Goal: Information Seeking & Learning: Find specific page/section

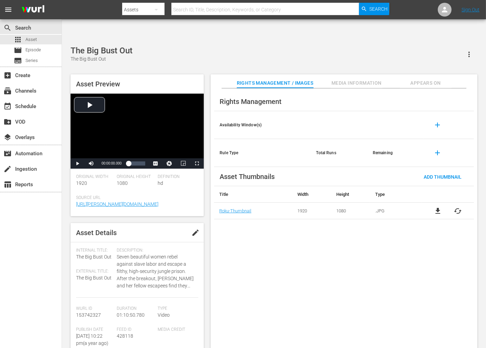
drag, startPoint x: 0, startPoint y: 0, endPoint x: 301, endPoint y: 245, distance: 388.0
click at [301, 245] on div "Rights Management Availability Window(s) add Rule Type Total Runs Remaining add…" at bounding box center [344, 223] width 267 height 271
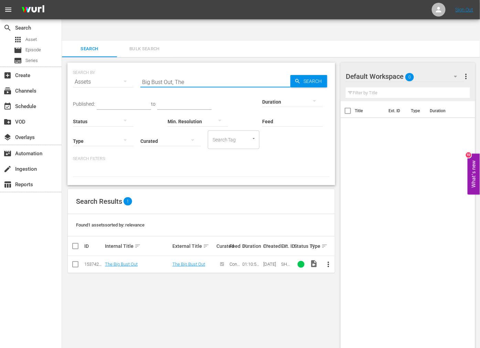
drag, startPoint x: 162, startPoint y: 56, endPoint x: 140, endPoint y: 53, distance: 22.5
click at [142, 74] on input "Big Bust Out, The" at bounding box center [215, 82] width 150 height 17
paste input "Doll House"
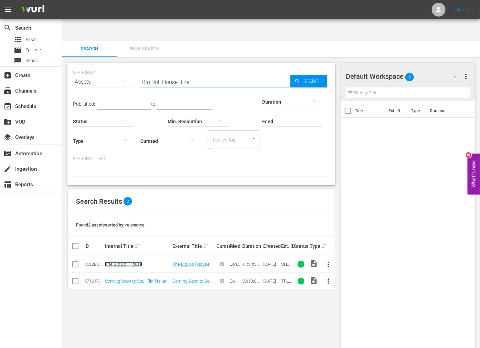
click at [129, 262] on link "The Big Doll House" at bounding box center [123, 264] width 37 height 5
drag, startPoint x: 186, startPoint y: 61, endPoint x: 129, endPoint y: 65, distance: 56.9
click at [129, 65] on div "SEARCH BY Search By Assets Search ID, Title, Description, Keywords, or Category…" at bounding box center [201, 77] width 257 height 25
paste input "Mo"
click at [289, 74] on input "Big Mo" at bounding box center [215, 82] width 150 height 17
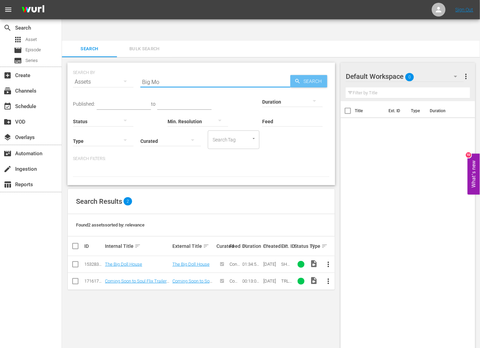
type input "Big Mo"
click at [295, 78] on icon "button" at bounding box center [298, 81] width 6 height 6
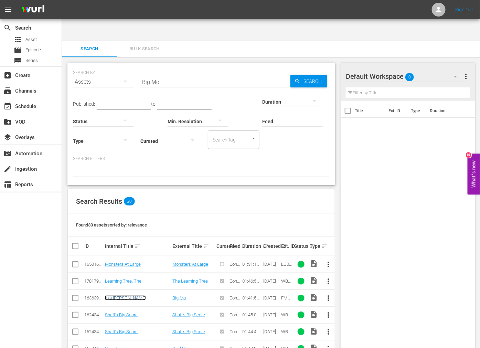
click at [114, 295] on link "aka Maurie" at bounding box center [125, 297] width 41 height 5
drag, startPoint x: 187, startPoint y: 60, endPoint x: 105, endPoint y: 59, distance: 81.6
click at [118, 65] on div "SEARCH BY Search By Assets Search ID, Title, Description, Keywords, or Category…" at bounding box center [201, 77] width 257 height 25
paste input "lack Brigade"
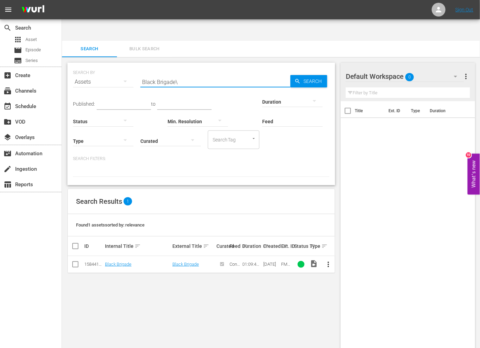
type input "Black Brigade"
click at [114, 262] on link "Black Brigade" at bounding box center [118, 264] width 27 height 5
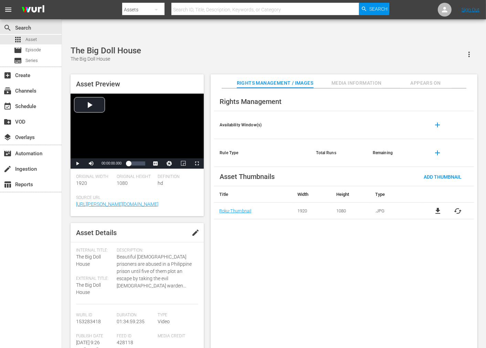
click at [213, 4] on input "text" at bounding box center [265, 9] width 188 height 17
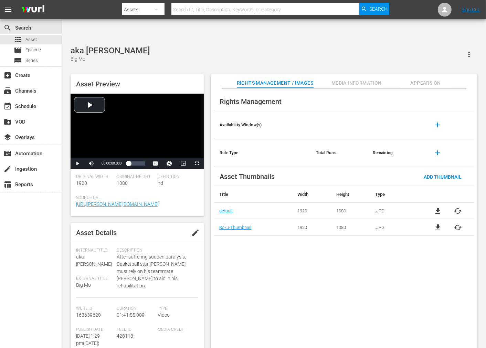
click at [370, 264] on div "Rights Management Availability Window(s) add Rule Type Total Runs Remaining add…" at bounding box center [344, 223] width 267 height 271
click at [219, 46] on div "aka Maurie Big Mo" at bounding box center [274, 54] width 407 height 17
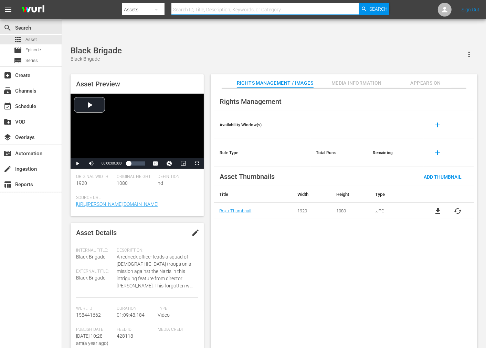
click at [222, 8] on input "text" at bounding box center [265, 9] width 188 height 17
paste input "Black Cobra 2"
type input "Black Cobra 2"
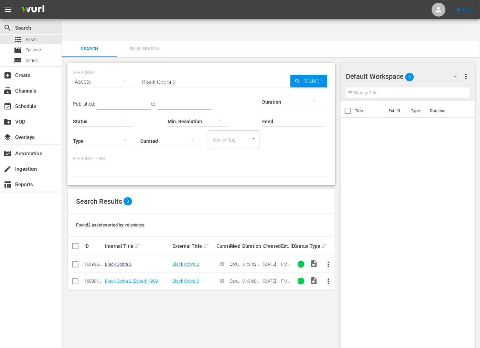
drag, startPoint x: 122, startPoint y: 239, endPoint x: 126, endPoint y: 241, distance: 5.1
click at [122, 256] on td "Black Cobra 2" at bounding box center [137, 264] width 67 height 17
click at [126, 262] on link "Black Cobra 2" at bounding box center [118, 264] width 27 height 5
click at [123, 278] on link "Black Cobra 2 (Edited) 1989" at bounding box center [131, 280] width 53 height 5
click at [122, 65] on div "SEARCH BY Search By Assets Search ID, Title, Description, Keywords, or Category…" at bounding box center [201, 77] width 257 height 25
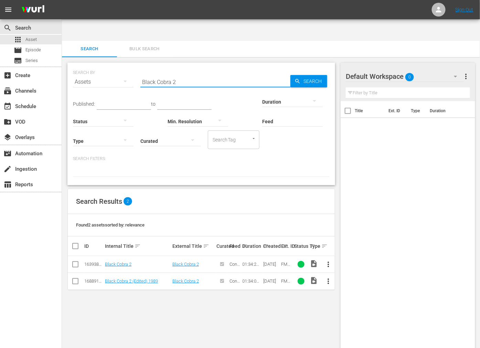
paste input "Fist"
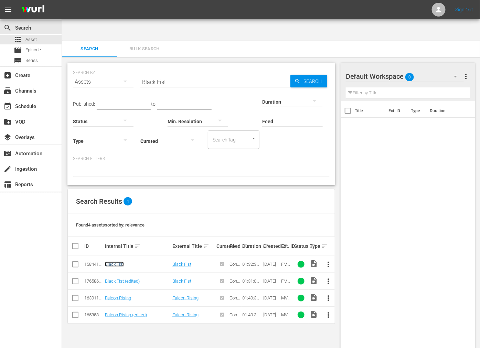
click at [110, 262] on link "Black Fist" at bounding box center [114, 264] width 19 height 5
click at [112, 273] on td "Black Fist (edited)" at bounding box center [137, 281] width 67 height 17
click at [113, 278] on link "Black Fist (edited)" at bounding box center [122, 280] width 35 height 5
drag, startPoint x: 140, startPoint y: 59, endPoint x: 117, endPoint y: 64, distance: 23.2
click at [114, 65] on div "SEARCH BY Search By Assets Search ID, Title, Description, Keywords, or Category…" at bounding box center [201, 77] width 257 height 25
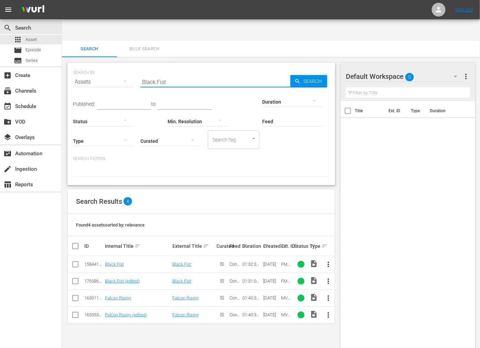
paste input "Godfather"
type input "Black Godfather"
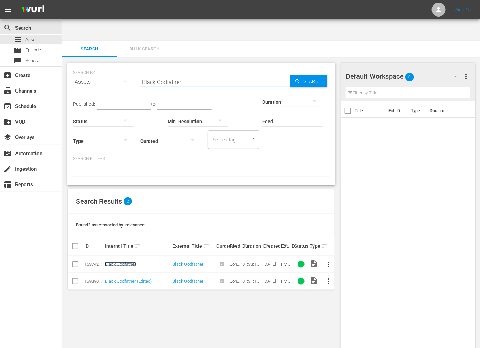
click at [128, 262] on link "Black Godfather" at bounding box center [120, 264] width 31 height 5
click at [127, 278] on link "Black Godfather (Edited)" at bounding box center [128, 280] width 47 height 5
click at [118, 262] on link "Black Godfather" at bounding box center [120, 264] width 31 height 5
drag, startPoint x: 138, startPoint y: 61, endPoint x: 143, endPoint y: 64, distance: 5.6
click at [137, 65] on div "SEARCH BY Search By Assets Search ID, Title, Description, Keywords, or Category…" at bounding box center [201, 77] width 257 height 25
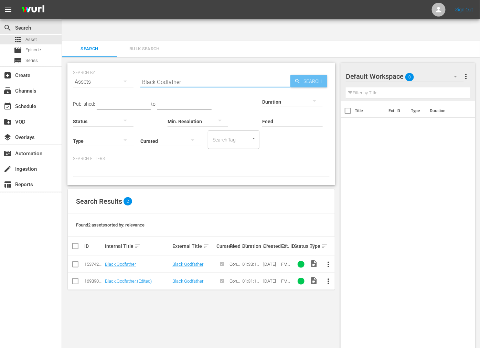
click at [319, 75] on span "Search" at bounding box center [314, 81] width 27 height 12
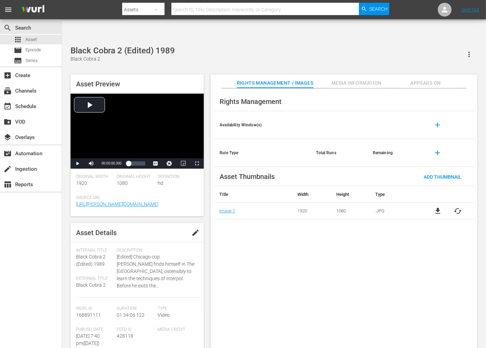
click at [257, 248] on div "Rights Management Availability Window(s) add Rule Type Total Runs Remaining add…" at bounding box center [344, 223] width 267 height 271
click at [281, 262] on div "Rights Management Availability Window(s) add Rule Type Total Runs Remaining add…" at bounding box center [344, 223] width 267 height 271
click at [206, 71] on div "Asset Preview Video Player is loading. Play Video Play Mute Current Time 00:00:…" at bounding box center [274, 213] width 414 height 285
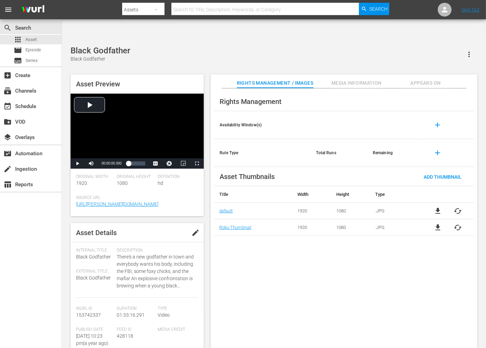
click at [260, 261] on div "Rights Management Availability Window(s) add Rule Type Total Runs Remaining add…" at bounding box center [344, 223] width 267 height 271
click at [77, 164] on span "Video Player" at bounding box center [77, 164] width 0 height 0
drag, startPoint x: 198, startPoint y: 140, endPoint x: 222, endPoint y: 187, distance: 52.2
click at [197, 164] on span "Video Player" at bounding box center [197, 164] width 0 height 0
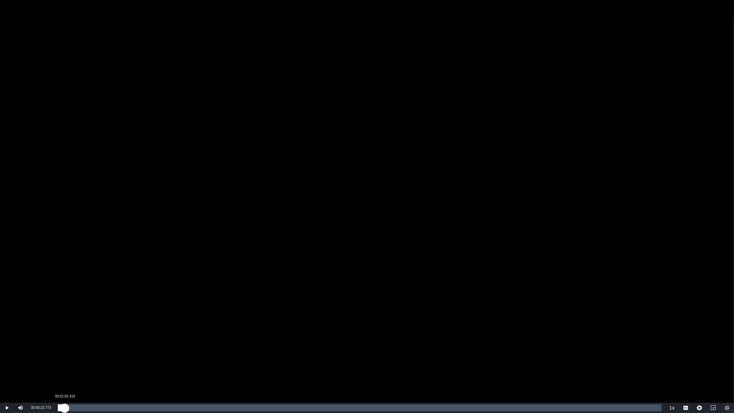
click at [65, 313] on div "00:00:23.817" at bounding box center [61, 407] width 7 height 7
click at [66, 313] on div "00:01:03.116" at bounding box center [62, 407] width 9 height 7
click at [66, 313] on div "00:01:18.434" at bounding box center [62, 407] width 9 height 7
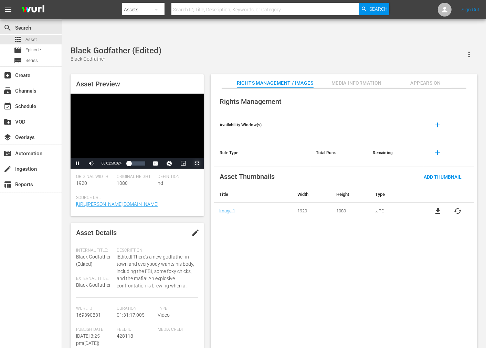
click at [197, 164] on span "Video Player" at bounding box center [197, 164] width 0 height 0
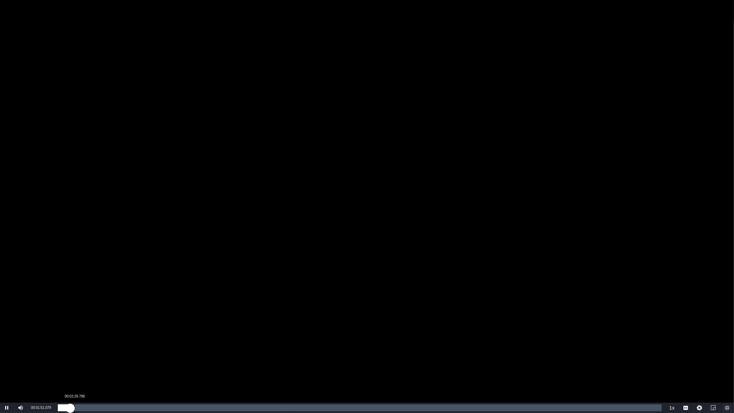
click at [70, 313] on div "00:01:51.132" at bounding box center [64, 407] width 12 height 7
click at [78, 313] on div "00:02:30.122" at bounding box center [68, 407] width 20 height 7
click at [78, 313] on div "00:03:04.490" at bounding box center [68, 407] width 20 height 7
click at [83, 313] on div "00:03:51.224" at bounding box center [70, 407] width 25 height 7
click at [88, 313] on div "00:04:35.083" at bounding box center [73, 407] width 30 height 7
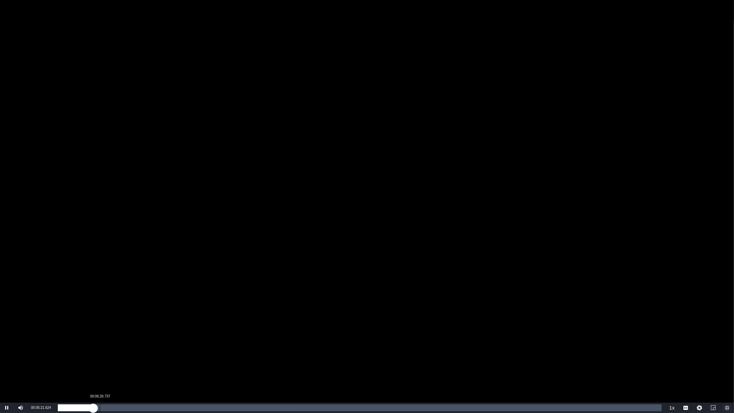
click at [100, 313] on div "00:06:20.737" at bounding box center [100, 407] width 0 height 7
click at [107, 313] on div "Loaded : 7.02% 00:07:29.395 00:06:24.221" at bounding box center [360, 407] width 604 height 7
click at [107, 313] on div "00:07:23.615" at bounding box center [82, 407] width 49 height 7
click at [112, 313] on div "00:08:07.486" at bounding box center [85, 407] width 54 height 7
click at [63, 313] on div "00:00:46.812" at bounding box center [63, 407] width 0 height 7
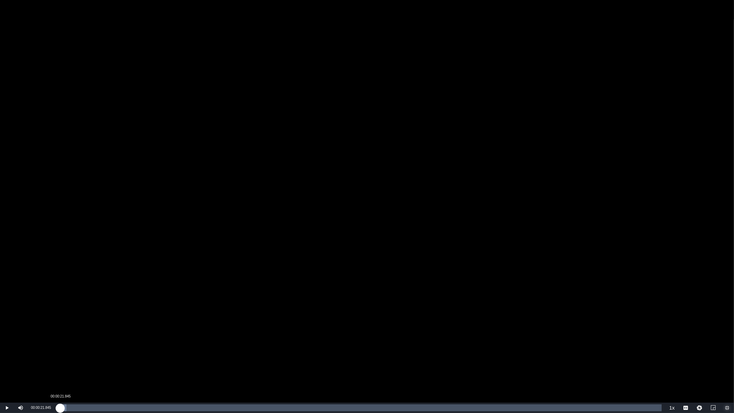
click at [60, 313] on div "00:00:47.441" at bounding box center [59, 407] width 2 height 7
click at [61, 313] on div "00:00:23.695" at bounding box center [59, 407] width 3 height 7
click at [64, 313] on div "00:00:29.516" at bounding box center [61, 407] width 6 height 7
click at [64, 313] on div "00:00:57.652" at bounding box center [61, 407] width 6 height 7
click at [67, 313] on div "00:01:28.408" at bounding box center [63, 407] width 10 height 7
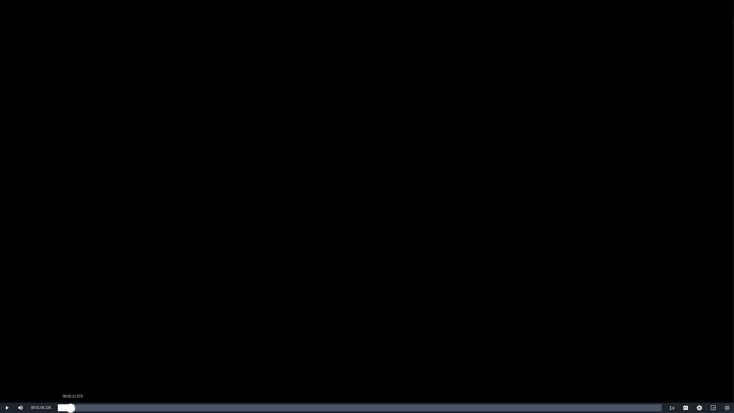
click at [71, 313] on div "00:01:56.237" at bounding box center [64, 407] width 13 height 7
click at [72, 313] on div "00:02:11.546" at bounding box center [65, 407] width 14 height 7
click at [75, 313] on div "00:02:39.352" at bounding box center [67, 407] width 18 height 7
click at [78, 313] on div "00:03:01.561" at bounding box center [68, 407] width 20 height 7
click at [81, 313] on div "00:03:26.716" at bounding box center [69, 407] width 23 height 7
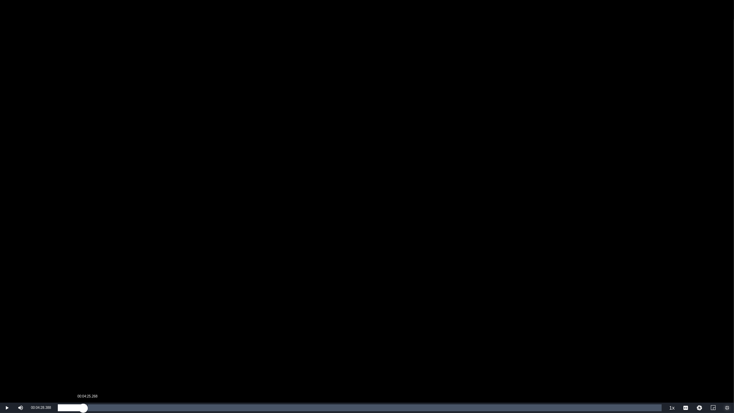
click at [83, 313] on div "00:03:51.275" at bounding box center [70, 407] width 25 height 7
click at [92, 313] on div "00:04:28.388" at bounding box center [75, 407] width 34 height 7
click at [97, 313] on div "00:05:12.080" at bounding box center [77, 407] width 39 height 7
click at [103, 313] on div "Loaded : 0.00% 00:06:42.583 00:05:55.771" at bounding box center [360, 407] width 604 height 7
click at [109, 313] on div "00:07:44.999" at bounding box center [109, 407] width 0 height 7
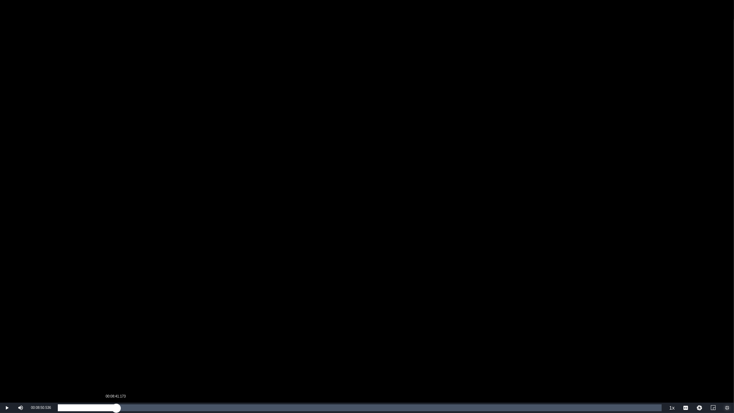
click at [116, 313] on div "Loaded : 8.55% 00:08:41.173 00:07:45.385" at bounding box center [360, 407] width 604 height 7
click at [437, 313] on div "Loaded : 9.98% 01:30:45.796 00:08:52.588" at bounding box center [360, 407] width 604 height 7
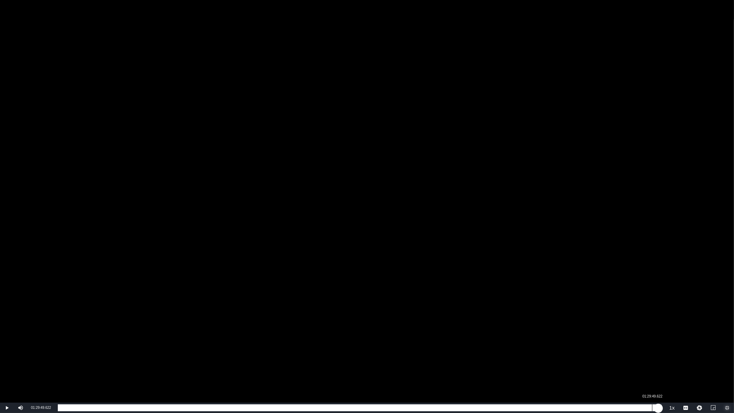
click at [437, 313] on div "01:29:49.622" at bounding box center [652, 407] width 0 height 7
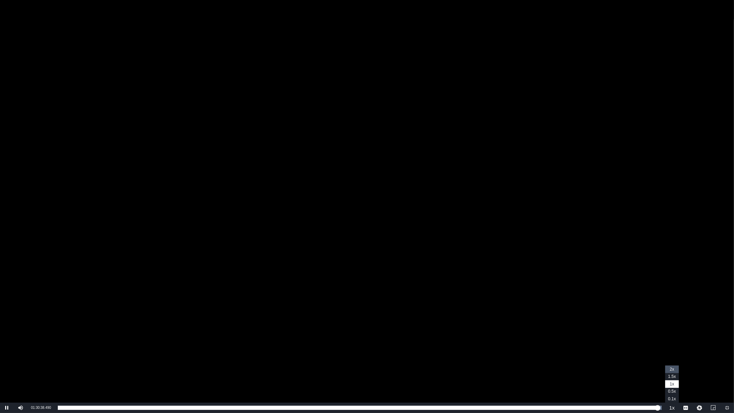
click at [437, 313] on span "2x" at bounding box center [672, 369] width 4 height 5
click at [21, 313] on span "Video Player" at bounding box center [21, 408] width 0 height 0
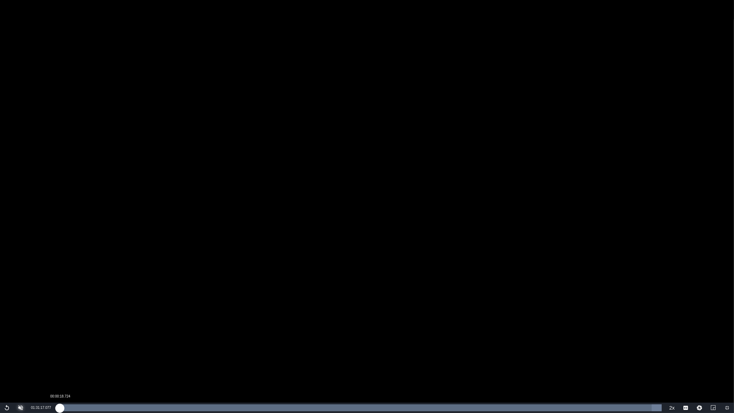
click at [60, 313] on div "Loaded : 100.00% 00:00:18.724 01:31:17.077" at bounding box center [360, 407] width 604 height 7
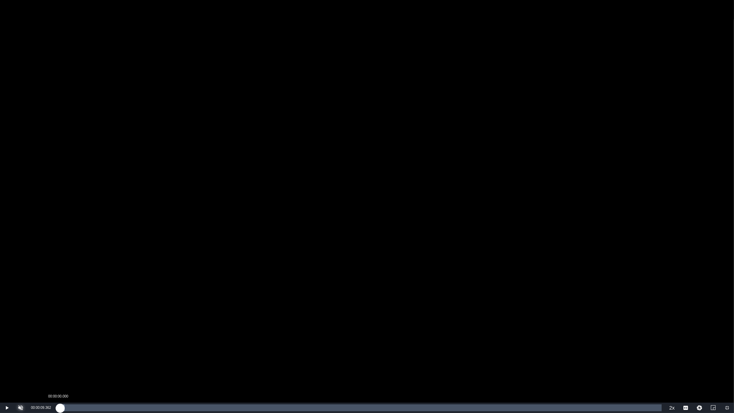
drag, startPoint x: 59, startPoint y: 409, endPoint x: 55, endPoint y: 408, distance: 3.5
click at [58, 313] on div "00:00:19.817" at bounding box center [59, 407] width 2 height 7
click at [60, 313] on div "00:00:15.270" at bounding box center [59, 407] width 2 height 7
click at [61, 313] on div "00:00:28.005" at bounding box center [59, 407] width 3 height 7
click at [65, 313] on div "00:00:55.445" at bounding box center [62, 407] width 8 height 7
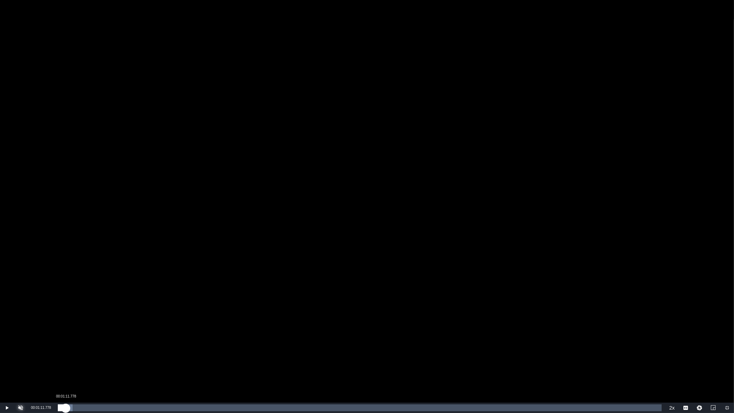
click at [65, 313] on div "00:01:10.118" at bounding box center [62, 407] width 8 height 7
click at [66, 313] on div "00:01:13.380" at bounding box center [62, 407] width 8 height 7
click at [66, 313] on div "00:01:18.889" at bounding box center [62, 407] width 9 height 7
click at [72, 313] on div "00:01:43.855" at bounding box center [65, 407] width 14 height 7
click at [72, 313] on div "00:02:05.787" at bounding box center [65, 407] width 14 height 7
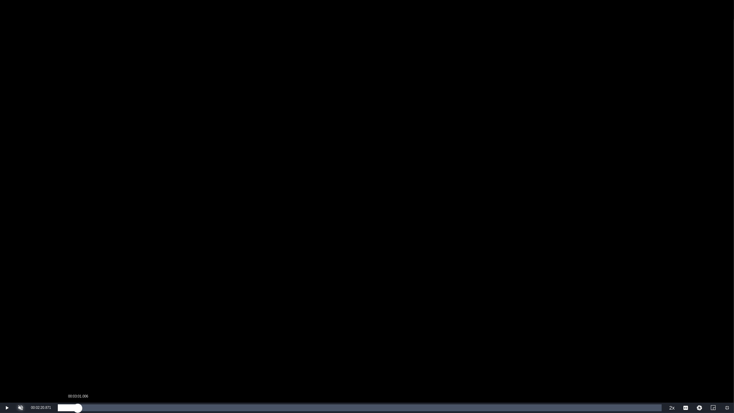
click at [78, 313] on div "00:02:21.255" at bounding box center [68, 407] width 20 height 7
click at [77, 313] on div "00:03:02.174" at bounding box center [68, 407] width 20 height 7
click at [75, 313] on div "00:02:57.793" at bounding box center [68, 407] width 20 height 7
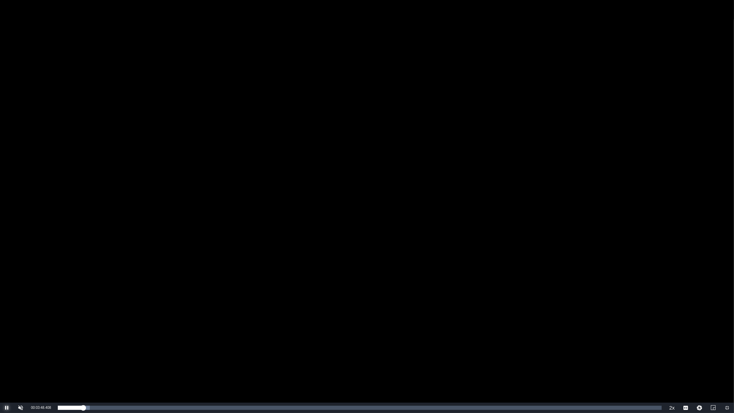
click at [7, 313] on span "Video Player" at bounding box center [7, 408] width 0 height 0
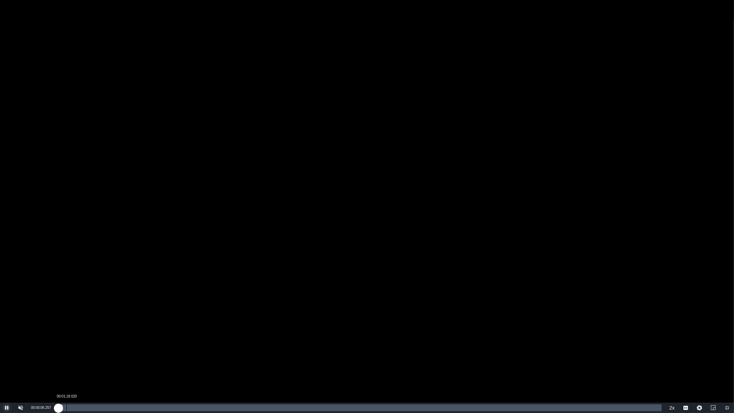
click at [66, 313] on div "00:01:18.020" at bounding box center [66, 407] width 0 height 7
click at [64, 313] on div "00:01:22.800" at bounding box center [61, 407] width 7 height 7
click at [66, 313] on div "00:01:05.165" at bounding box center [62, 407] width 8 height 7
click at [66, 313] on div "00:01:15.832" at bounding box center [62, 407] width 8 height 7
click at [70, 313] on div "00:01:41.175" at bounding box center [64, 407] width 12 height 7
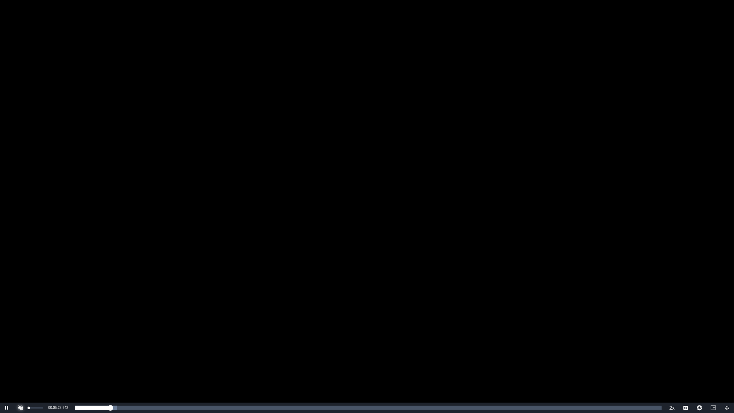
click at [21, 313] on span "Video Player" at bounding box center [21, 408] width 0 height 0
click at [7, 313] on span "Video Player" at bounding box center [7, 408] width 0 height 0
click at [329, 181] on div "Video Player" at bounding box center [367, 201] width 734 height 403
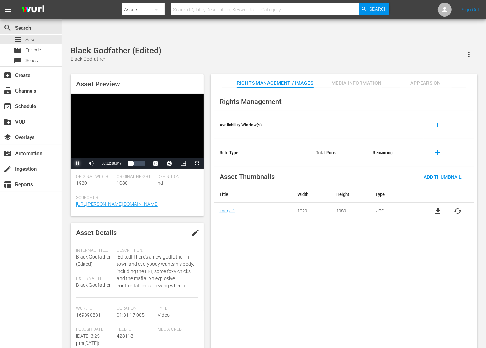
click at [77, 164] on span "Video Player" at bounding box center [77, 164] width 0 height 0
click at [294, 286] on div "Rights Management Availability Window(s) add Rule Type Total Runs Remaining add…" at bounding box center [344, 223] width 267 height 271
click at [260, 249] on div "Rights Management Availability Window(s) add Rule Type Total Runs Remaining add…" at bounding box center [344, 223] width 267 height 271
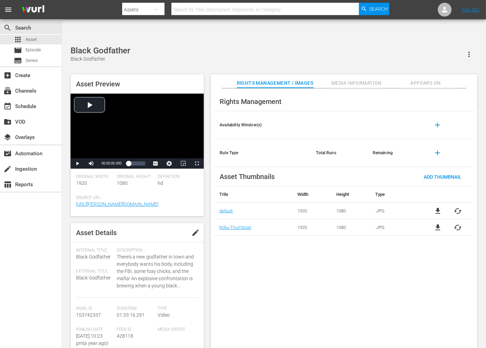
click at [191, 229] on span "edit" at bounding box center [195, 233] width 8 height 8
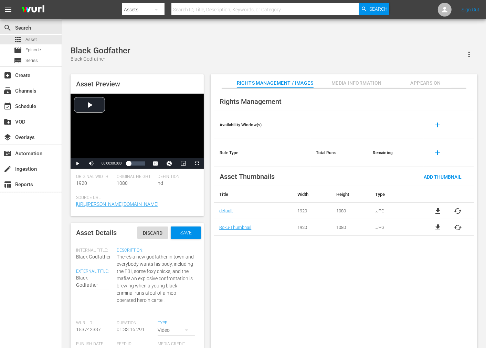
click at [99, 254] on span "Black Godfather" at bounding box center [93, 257] width 35 height 6
type textarea "TBlack Godfather"
type textarea "ThBlack Godfather"
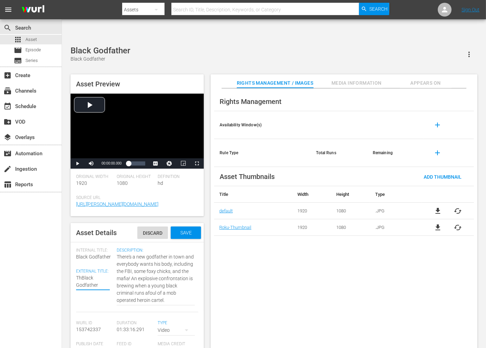
type textarea "TheBlack Godfather"
type textarea "The Black Godfather"
click at [179, 230] on span "Save" at bounding box center [186, 233] width 22 height 6
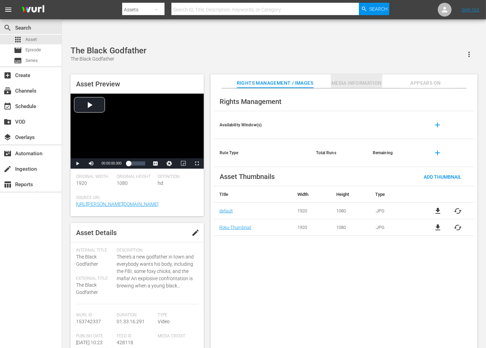
click at [360, 79] on span "Media Information" at bounding box center [357, 83] width 52 height 9
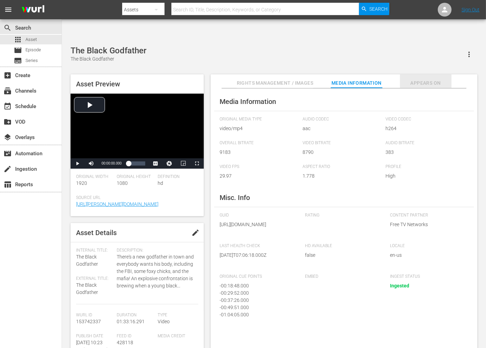
click at [432, 79] on span "Appears On" at bounding box center [426, 83] width 52 height 9
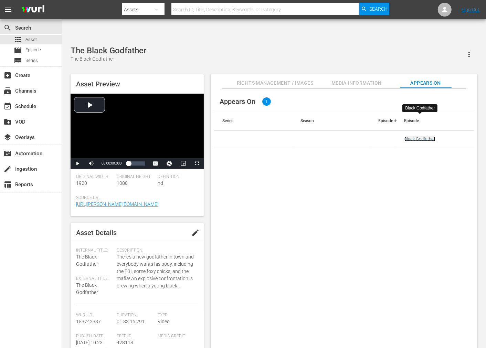
click at [423, 136] on link "Black Godfather" at bounding box center [419, 138] width 31 height 5
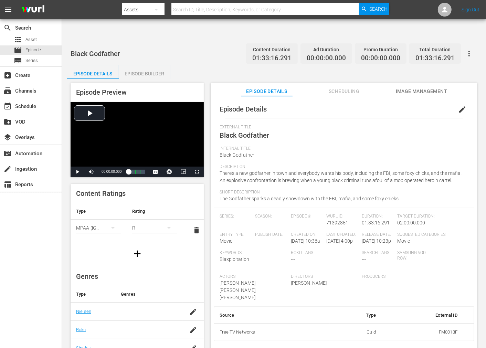
click at [458, 105] on span "edit" at bounding box center [462, 109] width 8 height 8
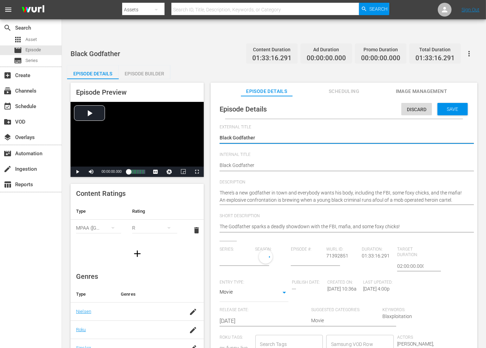
type input "No Series"
type textarea "TBlack Godfather"
type textarea "ThBlack Godfather"
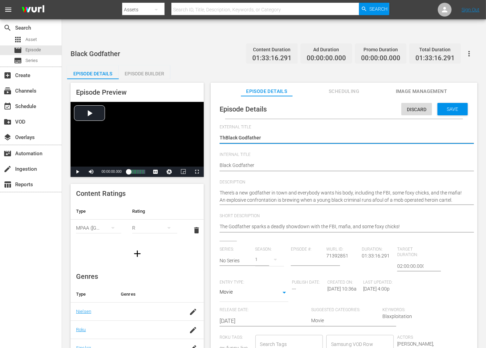
type textarea "TheBlack Godfather"
type textarea "The Black Godfather"
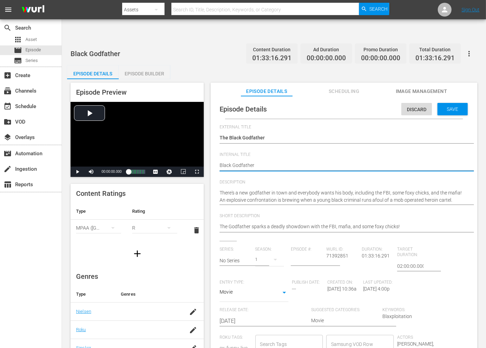
type textarea "Black Godfather,"
type textarea "Black Godfather, T"
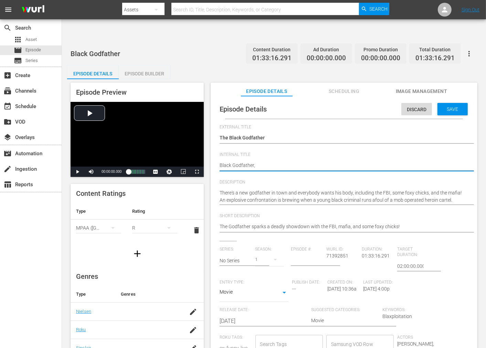
type textarea "Black Godfather, T"
type textarea "Black Godfather, Th"
type textarea "Black Godfather, The"
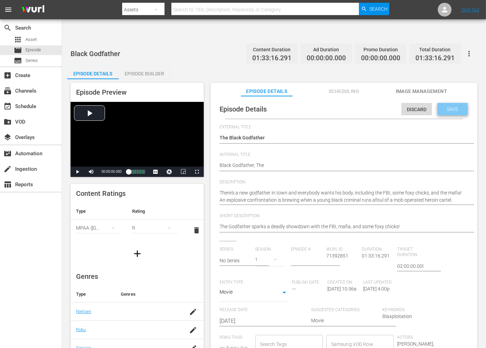
click at [455, 106] on span "Save" at bounding box center [453, 109] width 22 height 6
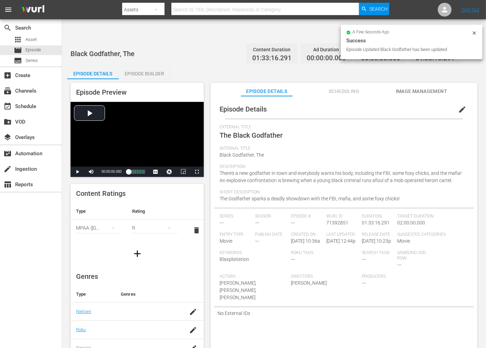
click at [343, 87] on span "Scheduling" at bounding box center [344, 91] width 52 height 9
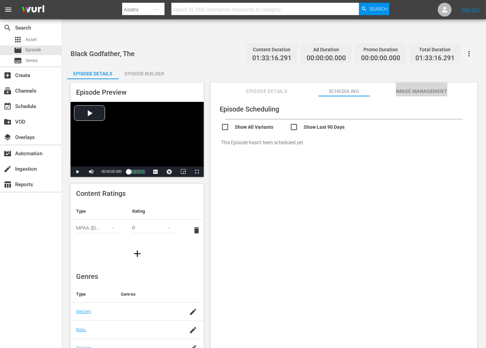
click at [418, 87] on span "Image Management" at bounding box center [422, 91] width 52 height 9
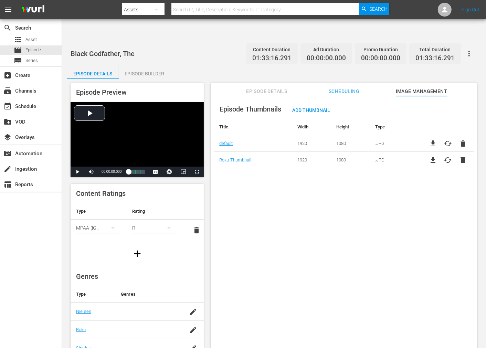
click at [288, 216] on div "Episode Thumbnails Add Thumbnail Title Width Height Type default 1920 1080 .JPG…" at bounding box center [344, 230] width 267 height 269
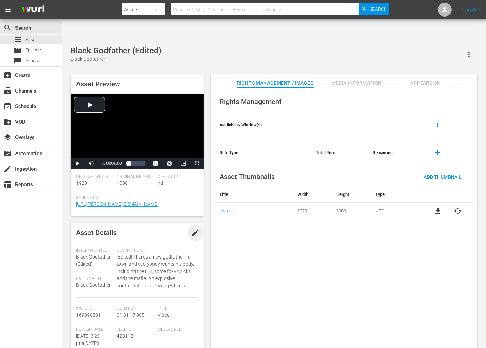
click at [194, 229] on span "edit" at bounding box center [195, 233] width 8 height 8
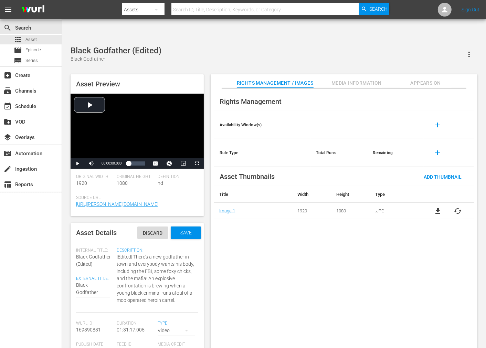
click at [93, 277] on div "Black Godfather Black Godfather" at bounding box center [93, 288] width 34 height 23
type textarea "TBlack Godfather"
type textarea "ThBlack Godfather"
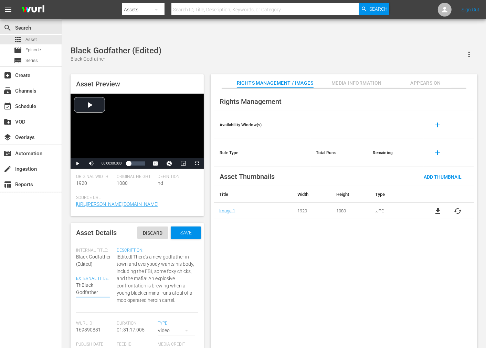
type textarea "TheBlack Godfather"
type textarea "The Black Godfather"
click at [180, 230] on span "Save" at bounding box center [186, 233] width 22 height 6
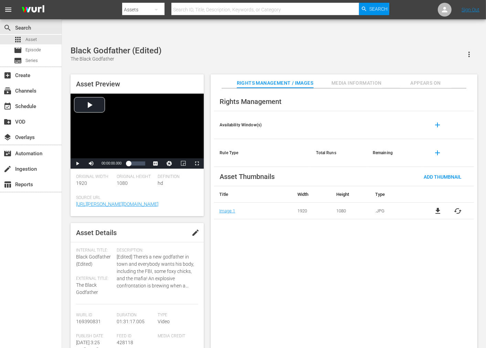
click at [373, 79] on span "Media Information" at bounding box center [357, 83] width 52 height 9
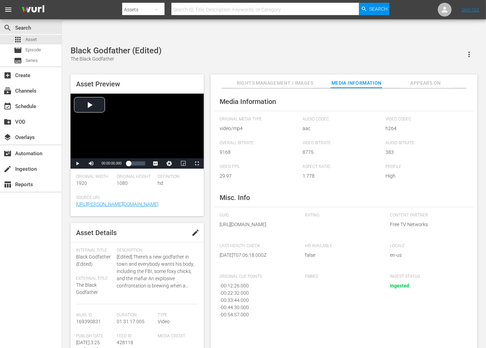
click at [429, 79] on span "Appears On" at bounding box center [426, 83] width 52 height 9
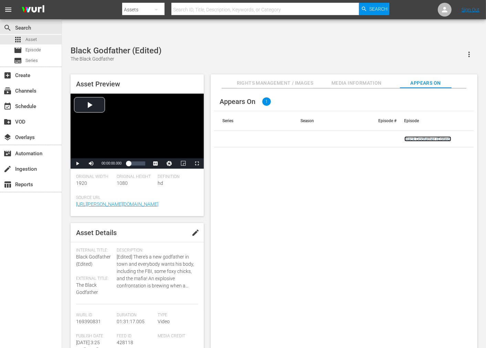
click at [415, 136] on link "Black Godfather (Edited)" at bounding box center [427, 138] width 47 height 5
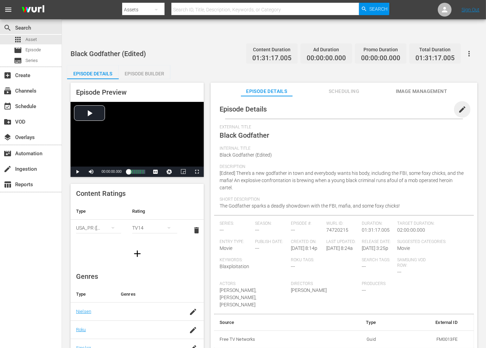
click at [462, 105] on span "edit" at bounding box center [462, 109] width 8 height 8
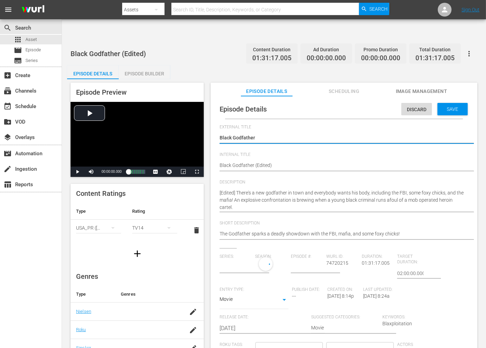
type input "No Series"
type textarea "TBlack Godfather"
type textarea "ThBlack Godfather"
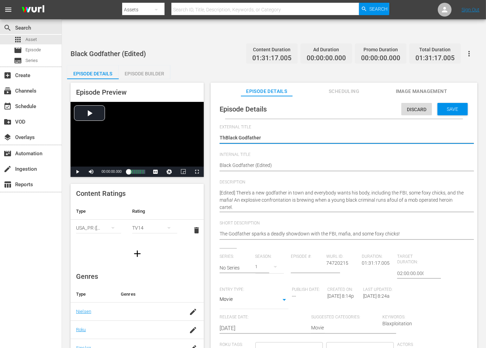
type textarea "TheBlack Godfather"
type textarea "The Black Godfather"
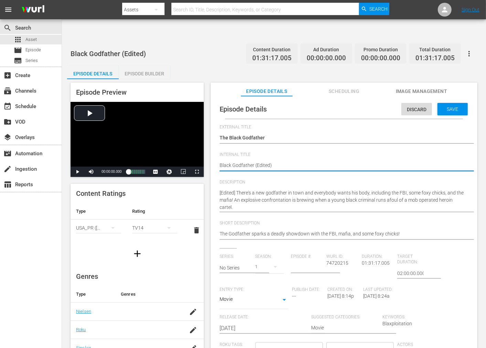
type textarea "Black Godfather, (Edited)"
type textarea "Black Godfather, T (Edited)"
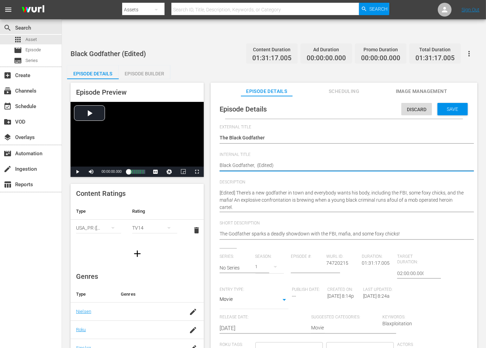
type textarea "Black Godfather, T (Edited)"
type textarea "Black Godfather, Th (Edited)"
type textarea "Black Godfather, The (Edited)"
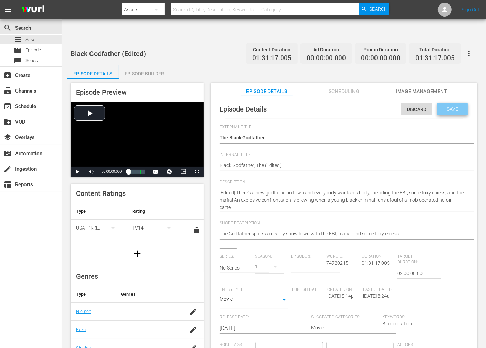
click at [449, 106] on span "Save" at bounding box center [453, 109] width 22 height 6
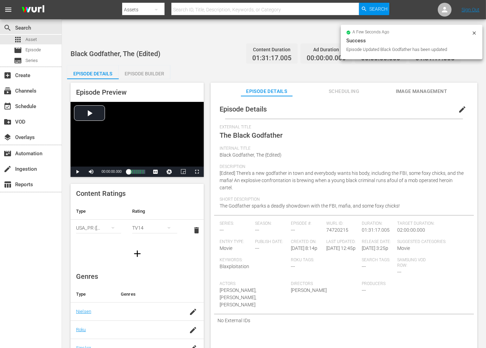
click at [472, 33] on icon at bounding box center [475, 33] width 6 height 6
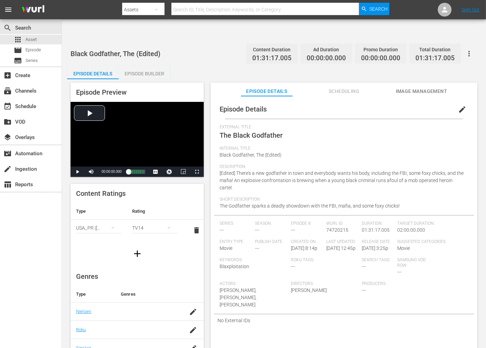
click at [268, 152] on span "Black Godfather, The (Edited)" at bounding box center [251, 155] width 62 height 6
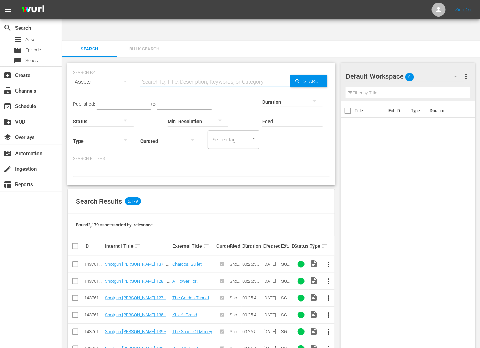
click at [184, 74] on input "text" at bounding box center [215, 82] width 150 height 17
paste input "Black Godfather"
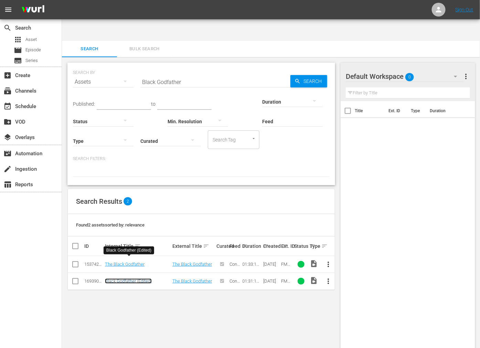
click at [130, 278] on link "Black Godfather (Edited)" at bounding box center [128, 280] width 47 height 5
click at [338, 290] on div "SEARCH BY Search By Assets Search ID, Title, Description, Keywords, or Category…" at bounding box center [201, 213] width 279 height 313
drag, startPoint x: 183, startPoint y: 61, endPoint x: 102, endPoint y: 59, distance: 81.6
click at [102, 65] on div "SEARCH BY Search By Assets Search ID, Title, Description, Keywords, or Category…" at bounding box center [201, 77] width 257 height 25
paste input "[GEOGRAPHIC_DATA]: Blaxploitation And Advancing An Independent Black Cinema"
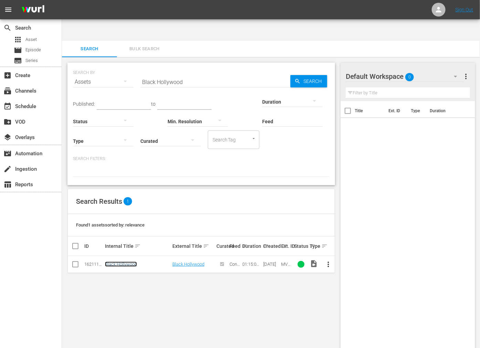
click at [118, 262] on link "Black Hollywood" at bounding box center [121, 264] width 32 height 5
drag, startPoint x: 188, startPoint y: 62, endPoint x: 124, endPoint y: 65, distance: 63.4
click at [124, 65] on div "SEARCH BY Search By Assets Search ID, Title, Description, Keywords, or Category…" at bounding box center [201, 77] width 257 height 25
paste input "oodfist"
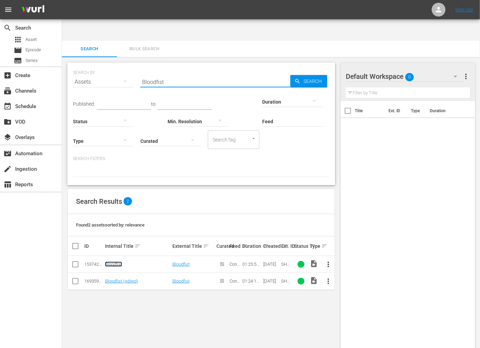
click at [119, 262] on link "Bloodfist" at bounding box center [113, 264] width 17 height 5
click at [115, 278] on link "Bloodfist (edited)" at bounding box center [121, 280] width 33 height 5
drag, startPoint x: 187, startPoint y: 66, endPoint x: 140, endPoint y: 70, distance: 47.0
click at [140, 70] on div "SEARCH BY Search By Assets Search ID, Title, Description, Keywords, or Category…" at bounding box center [201, 124] width 268 height 123
click at [156, 74] on input "Bloodfist" at bounding box center [215, 82] width 150 height 17
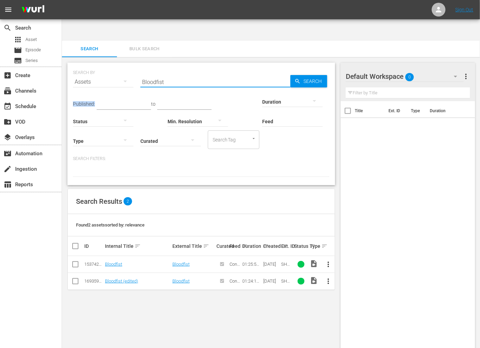
click at [156, 74] on input "Bloodfist" at bounding box center [215, 82] width 150 height 17
paste input "one: A Bad Day In [PERSON_NAME][GEOGRAPHIC_DATA]"
type input "Bone: A Bad Day In [PERSON_NAME][GEOGRAPHIC_DATA]"
click at [316, 75] on span "Search" at bounding box center [314, 81] width 27 height 12
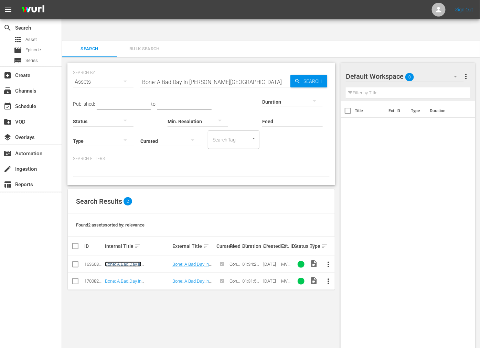
click at [147, 262] on link "Bone: A Bad Day In [PERSON_NAME][GEOGRAPHIC_DATA]" at bounding box center [126, 269] width 42 height 15
click at [146, 278] on link "Bone: A Bad Day In [PERSON_NAME][GEOGRAPHIC_DATA] (edited)" at bounding box center [133, 285] width 57 height 15
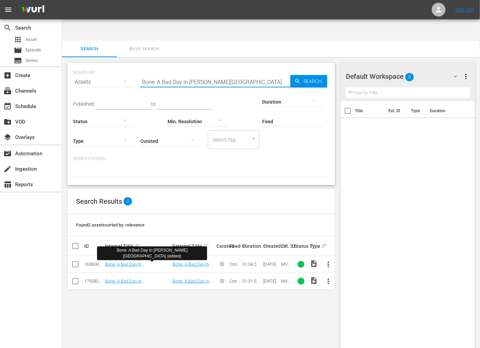
drag, startPoint x: 117, startPoint y: 64, endPoint x: 108, endPoint y: 64, distance: 9.0
click at [108, 65] on div "SEARCH BY Search By Assets Search ID, Title, Description, Keywords, or Category…" at bounding box center [201, 77] width 257 height 25
paste input "[PERSON_NAME] from Another Planet"
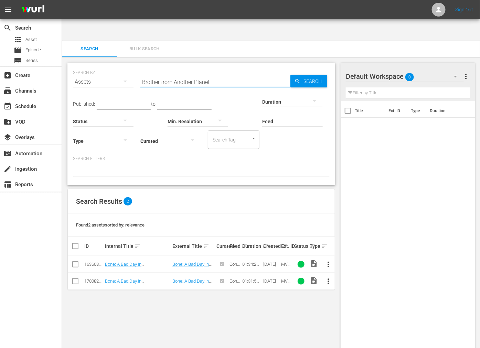
type input "Brother from Another Planet"
click at [154, 256] on td "Brother from Another Planet" at bounding box center [137, 264] width 67 height 17
click at [154, 262] on link "Brother from Another Planet" at bounding box center [132, 264] width 54 height 5
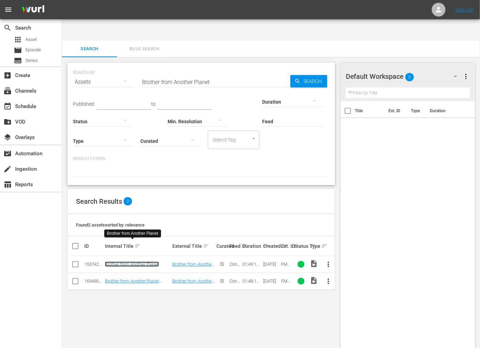
click at [142, 262] on link "Brother from Another Planet" at bounding box center [132, 264] width 54 height 5
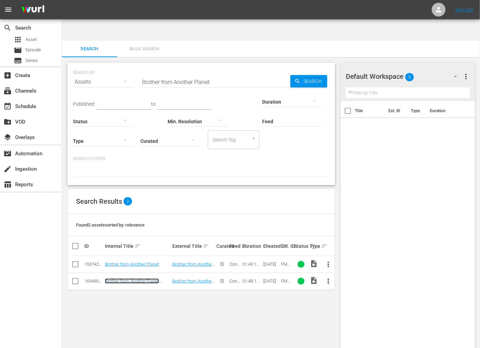
click at [138, 278] on link "Brother from Another Planet (edited)" at bounding box center [132, 283] width 54 height 10
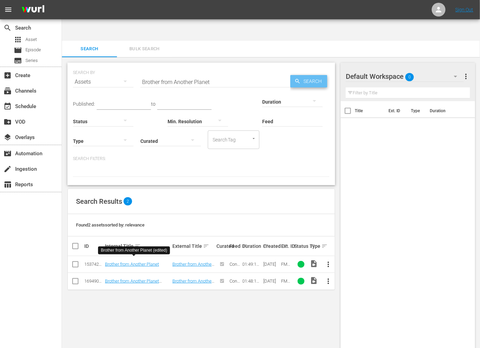
click at [312, 75] on span "Search" at bounding box center [314, 81] width 27 height 12
click at [168, 294] on div "SEARCH BY Search By Assets Search ID, Title, Description, Keywords, or Category…" at bounding box center [201, 213] width 279 height 313
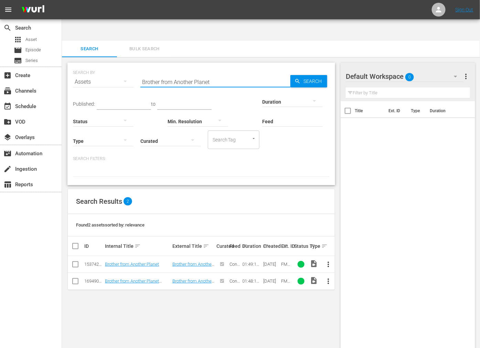
drag, startPoint x: 220, startPoint y: 59, endPoint x: 115, endPoint y: 58, distance: 105.3
click at [115, 65] on div "SEARCH BY Search By Assets Search ID, Title, Description, Keywords, or Category…" at bounding box center [201, 77] width 257 height 25
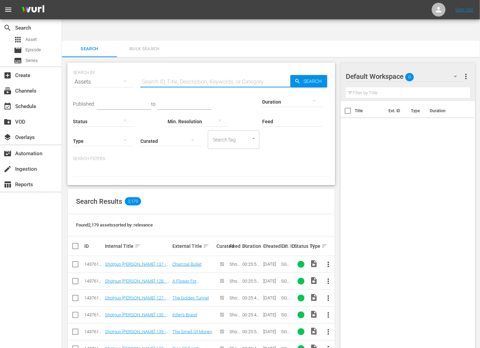
click at [163, 74] on input "text" at bounding box center [215, 82] width 150 height 17
paste input ", The"
drag, startPoint x: 153, startPoint y: 56, endPoint x: 106, endPoint y: 51, distance: 47.5
click at [110, 65] on div "SEARCH BY Search By Assets Search ID, Title, Description, Keywords, or Category…" at bounding box center [201, 77] width 257 height 25
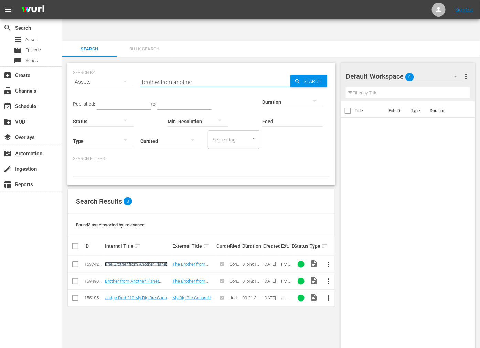
click at [144, 262] on link "The Brother from Another Planet" at bounding box center [136, 264] width 63 height 5
click at [143, 278] on link "Brother from Another Planet (edited)" at bounding box center [132, 283] width 54 height 10
drag, startPoint x: 209, startPoint y: 63, endPoint x: 94, endPoint y: 62, distance: 115.0
click at [92, 65] on div "SEARCH BY Search By Assets Search ID, Title, Description, Keywords, or Category…" at bounding box center [201, 77] width 257 height 25
paste input "Crazy Mama"
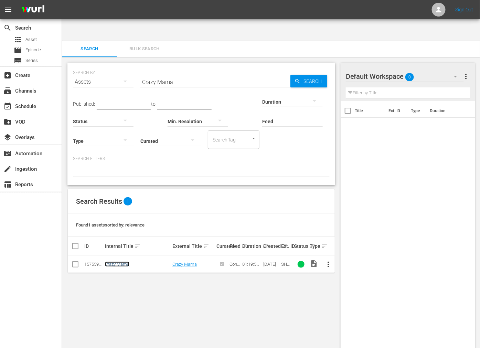
click at [120, 262] on link "Crazy Mama" at bounding box center [117, 264] width 24 height 5
drag, startPoint x: 180, startPoint y: 63, endPoint x: 99, endPoint y: 66, distance: 81.3
click at [99, 66] on div "SEARCH BY Search By Assets Search ID, Title, Description, Keywords, or Category…" at bounding box center [201, 77] width 257 height 25
paste input "Deadly Art Of Survival, The"
type input "Deadly Art Of Survival, The"
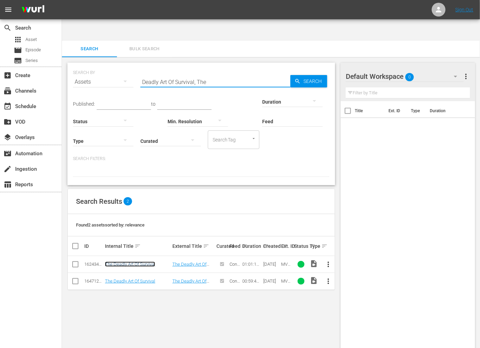
click at [151, 262] on link "The Deadly Art Of Survival" at bounding box center [130, 264] width 50 height 5
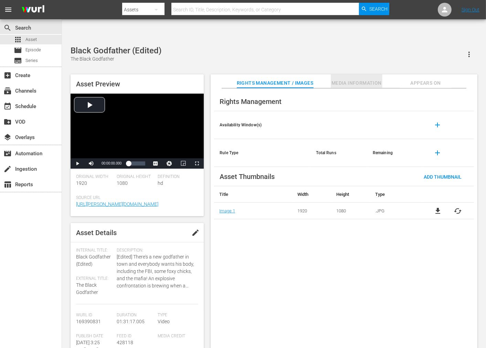
click at [348, 79] on span "Media Information" at bounding box center [357, 83] width 52 height 9
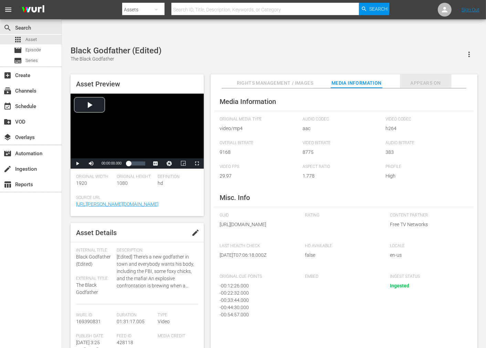
click at [428, 74] on button "Appears On" at bounding box center [426, 81] width 52 height 14
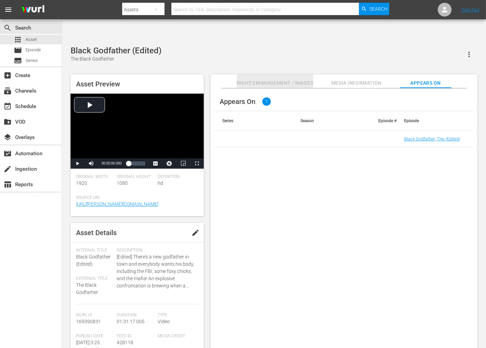
click at [275, 79] on span "Rights Management / Images" at bounding box center [275, 83] width 76 height 9
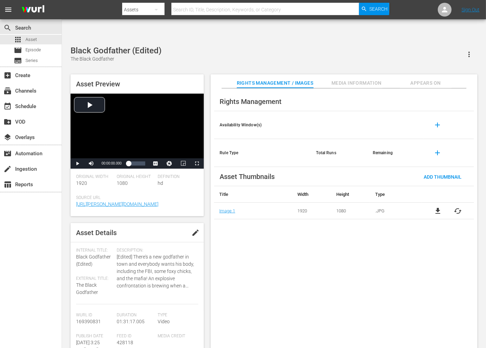
click at [291, 218] on div "Rights Management Availability Window(s) add Rule Type Total Runs Remaining add…" at bounding box center [344, 223] width 267 height 271
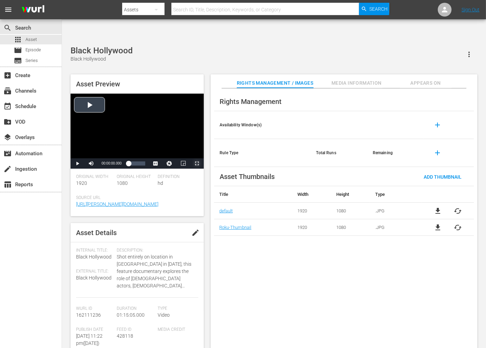
click at [197, 164] on span "Video Player" at bounding box center [197, 164] width 0 height 0
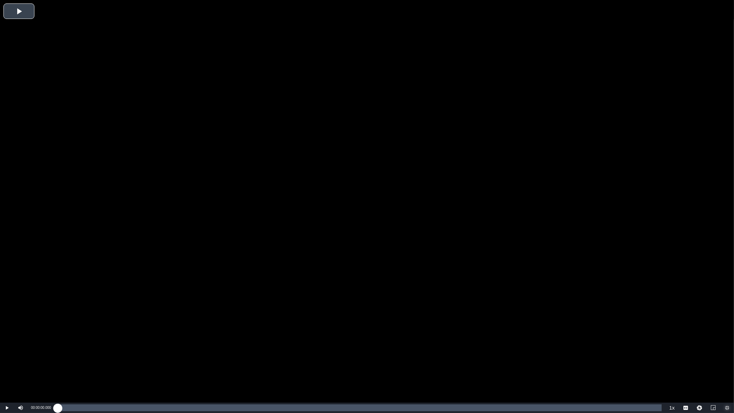
click at [486, 348] on button "Exit Fullscreen" at bounding box center [727, 408] width 14 height 10
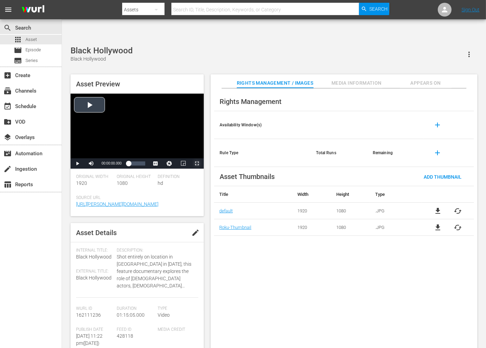
click at [197, 164] on span "Video Player" at bounding box center [197, 164] width 0 height 0
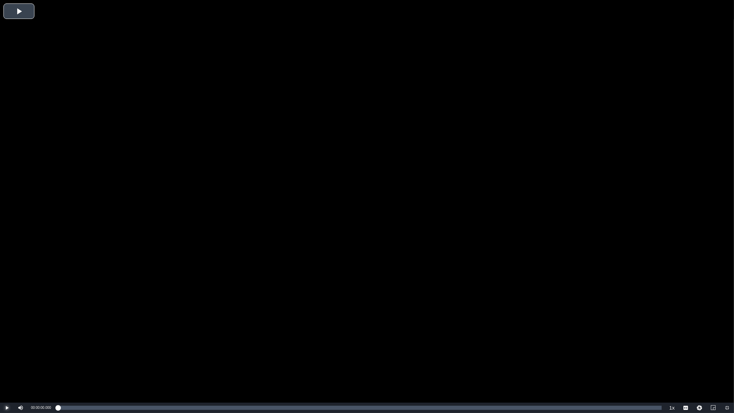
click at [7, 348] on span "Video Player" at bounding box center [7, 408] width 0 height 0
click at [486, 348] on button "Playback Rate" at bounding box center [672, 408] width 14 height 10
click at [486, 348] on span "2x" at bounding box center [672, 369] width 4 height 5
click at [7, 348] on span "Video Player" at bounding box center [7, 408] width 0 height 0
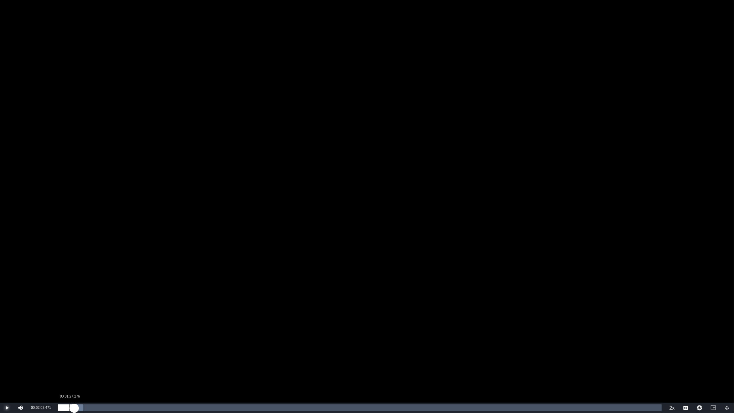
click at [70, 348] on div "00:02:03.471" at bounding box center [66, 407] width 17 height 7
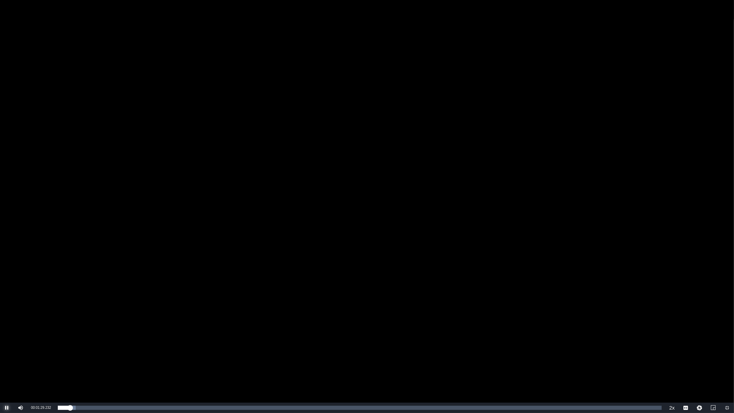
click at [7, 348] on span "Video Player" at bounding box center [7, 408] width 0 height 0
click at [486, 348] on span "1x" at bounding box center [672, 384] width 4 height 5
click at [7, 348] on span "Video Player" at bounding box center [7, 408] width 0 height 0
click at [255, 209] on div "Video Player" at bounding box center [367, 201] width 734 height 403
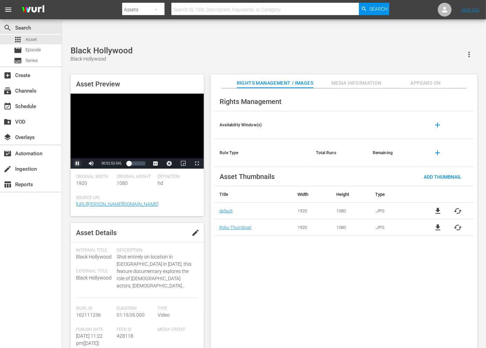
click at [77, 164] on span "Video Player" at bounding box center [77, 164] width 0 height 0
click at [439, 207] on span "file_download" at bounding box center [438, 211] width 8 height 8
click at [286, 273] on div "Rights Management Availability Window(s) add Rule Type Total Runs Remaining add…" at bounding box center [344, 223] width 267 height 271
click at [239, 291] on div "Rights Management Availability Window(s) add Rule Type Total Runs Remaining add…" at bounding box center [344, 223] width 267 height 271
click at [211, 46] on div "Bloodfist Bloodfist" at bounding box center [274, 54] width 407 height 17
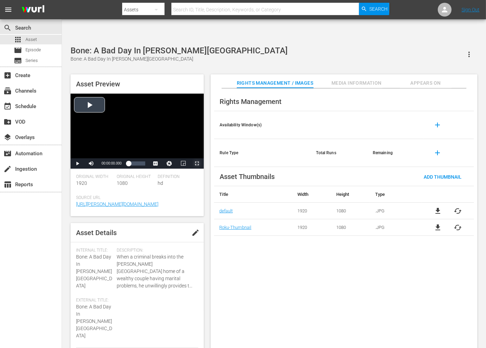
click at [197, 164] on span "Video Player" at bounding box center [197, 164] width 0 height 0
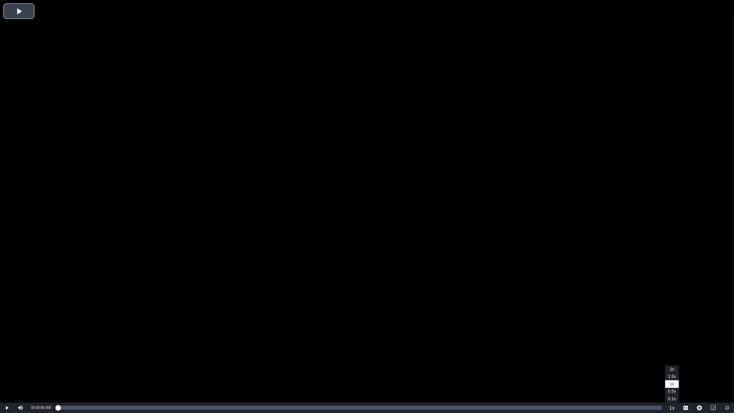
click at [486, 348] on button "Playback Rate" at bounding box center [672, 408] width 14 height 10
click at [7, 348] on span "Video Player" at bounding box center [7, 408] width 0 height 0
click at [21, 348] on span "Video Player" at bounding box center [21, 408] width 0 height 0
click at [7, 348] on span "Video Player" at bounding box center [7, 408] width 0 height 0
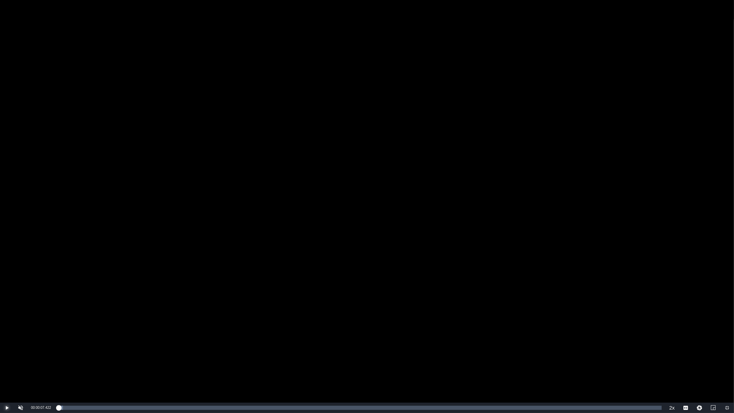
drag, startPoint x: 61, startPoint y: 408, endPoint x: 45, endPoint y: 408, distance: 16.2
click at [45, 348] on div "Play Unmute 7% Current Time 00:00:07.422 / Duration 01:34:29.664 Loaded : 0.85%…" at bounding box center [367, 408] width 734 height 10
click at [7, 348] on span "Video Player" at bounding box center [7, 408] width 0 height 0
drag, startPoint x: 59, startPoint y: 407, endPoint x: 50, endPoint y: 408, distance: 9.7
click at [50, 348] on div "Play Unmute 7% Current Time 00:00:04.440 / Duration 01:34:29.664 Loaded : 0.85%…" at bounding box center [367, 408] width 734 height 10
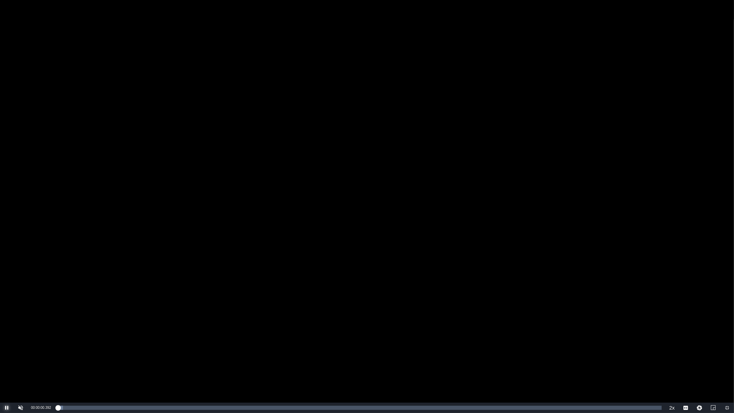
click at [0, 348] on button "Pause" at bounding box center [7, 408] width 14 height 10
click at [486, 126] on div "Video Player" at bounding box center [367, 201] width 734 height 403
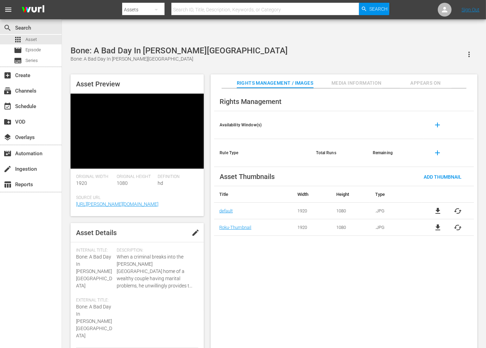
click at [477, 295] on div "Rights Management Availability Window(s) add Rule Type Total Runs Remaining add…" at bounding box center [344, 223] width 267 height 271
click at [348, 250] on div "Rights Management Availability Window(s) add Rule Type Total Runs Remaining add…" at bounding box center [344, 223] width 267 height 271
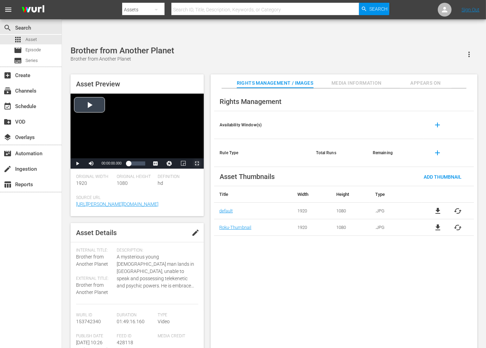
click at [197, 164] on span "Video Player" at bounding box center [197, 164] width 0 height 0
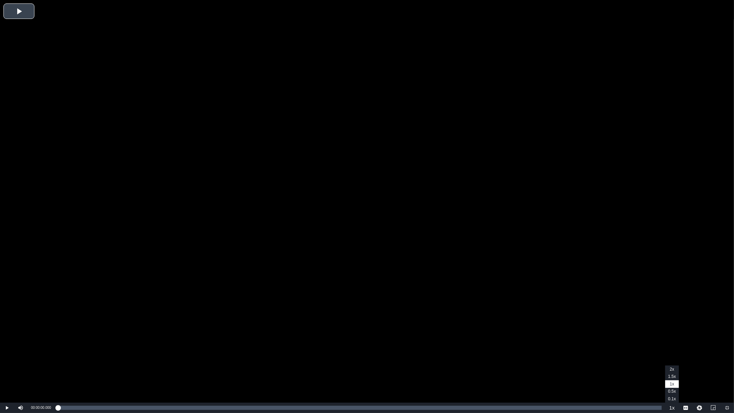
click at [486, 348] on button "Playback Rate" at bounding box center [672, 408] width 14 height 10
click at [7, 348] on span "Video Player" at bounding box center [7, 408] width 0 height 0
click at [21, 348] on span "Video Player" at bounding box center [21, 408] width 0 height 0
click at [7, 348] on span "Video Player" at bounding box center [7, 408] width 0 height 0
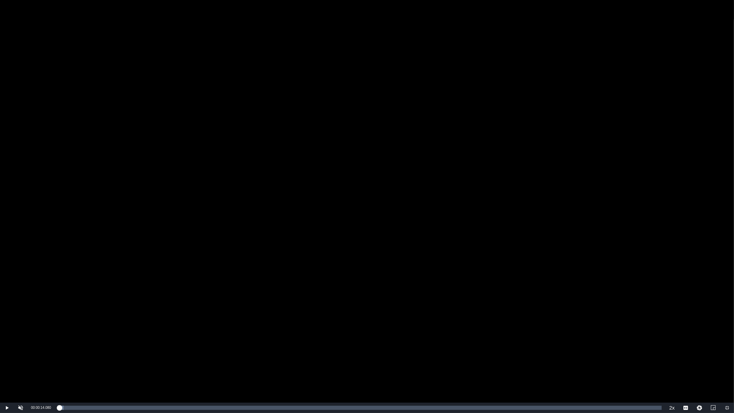
click at [207, 32] on div "Video Player" at bounding box center [367, 201] width 734 height 403
click at [7, 348] on span "Video Player" at bounding box center [7, 408] width 0 height 0
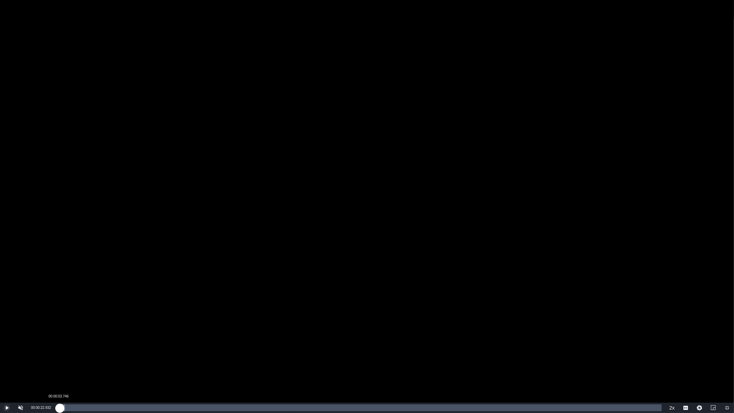
click at [60, 348] on div "00:00:22.932" at bounding box center [59, 407] width 2 height 7
click at [58, 348] on div "00:00:23.225" at bounding box center [59, 407] width 2 height 7
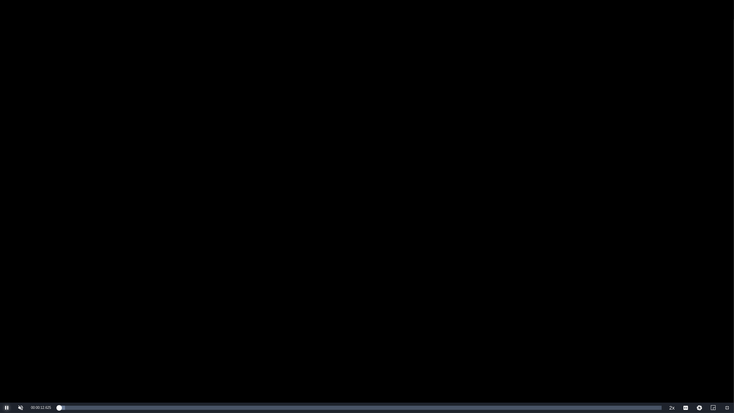
click at [7, 348] on span "Video Player" at bounding box center [7, 408] width 0 height 0
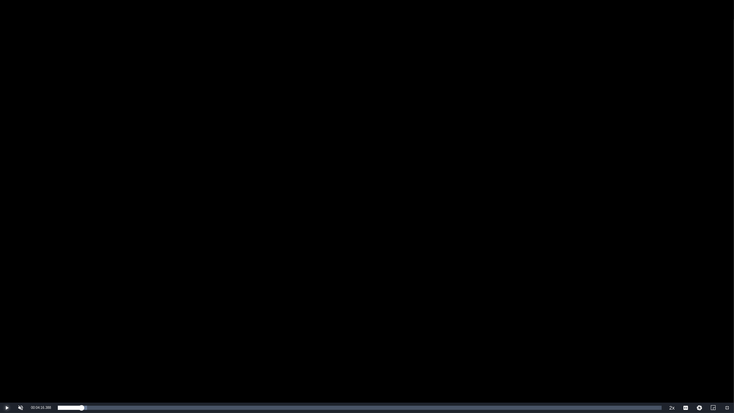
click at [7, 348] on span "Video Player" at bounding box center [7, 408] width 0 height 0
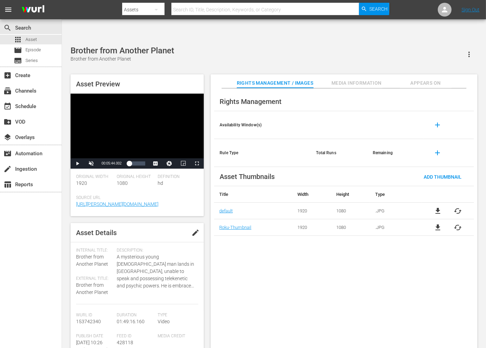
click at [223, 46] on div "Brother from Another Planet Brother from Another Planet Asset Preview Video Pla…" at bounding box center [274, 201] width 414 height 310
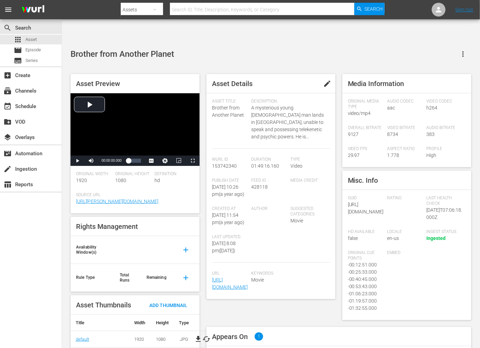
click at [326, 80] on span "edit" at bounding box center [327, 84] width 8 height 8
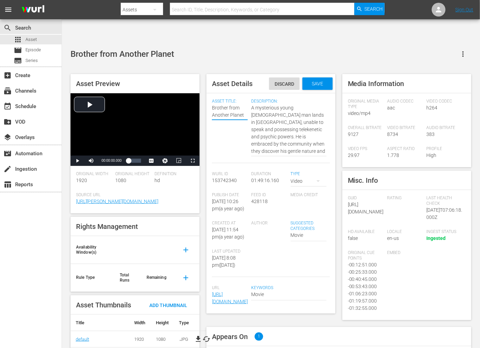
type textarea "TBrother from Another Planet"
type textarea "ThBrother from Another Planet"
type textarea "TheBrother from Another Planet"
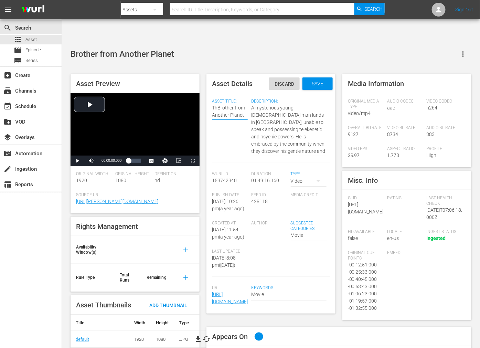
type textarea "TheBrother from Another Planet"
type textarea "The Brother from Another Planet"
click at [316, 81] on span "Save" at bounding box center [317, 84] width 22 height 6
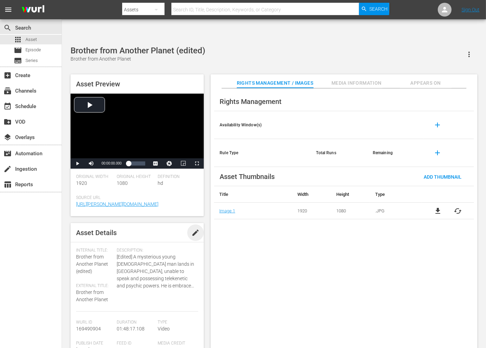
click at [192, 229] on span "edit" at bounding box center [195, 233] width 8 height 8
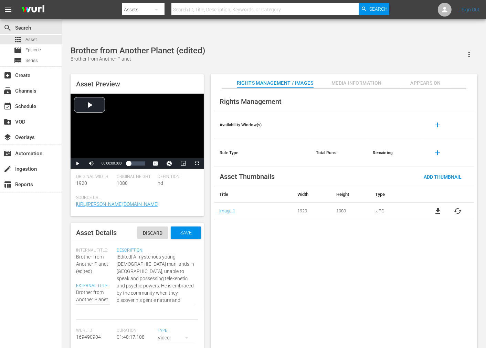
click at [85, 254] on span "Brother from Another Planet (edited)" at bounding box center [92, 264] width 32 height 20
click at [82, 254] on span "Brother from Another Planet (edited)" at bounding box center [92, 264] width 32 height 20
type textarea "TBrother from Another Planet"
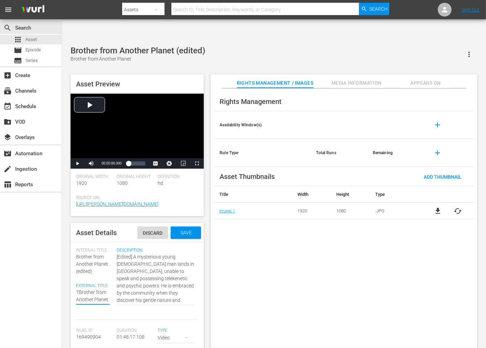
type textarea "ThBrother from Another Planet"
type textarea "TheBrother from Another Planet"
type textarea "The Brother from Another Planet"
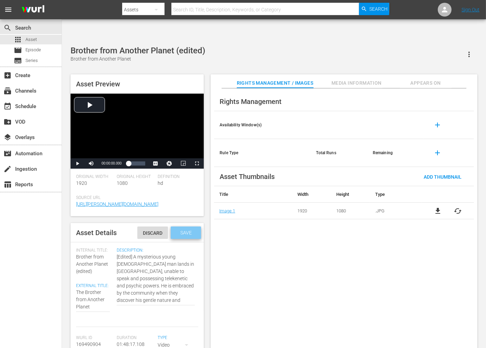
click at [177, 230] on span "Save" at bounding box center [186, 233] width 22 height 6
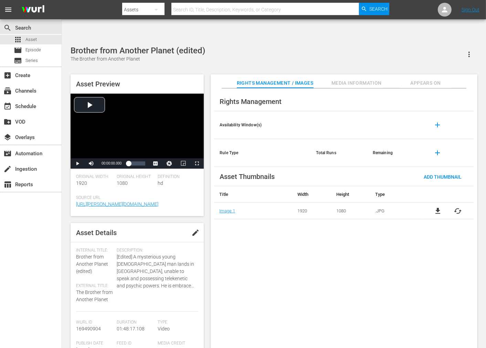
click at [280, 266] on div "Rights Management Availability Window(s) add Rule Type Total Runs Remaining add…" at bounding box center [344, 223] width 267 height 271
click at [348, 79] on span "Media Information" at bounding box center [357, 83] width 52 height 9
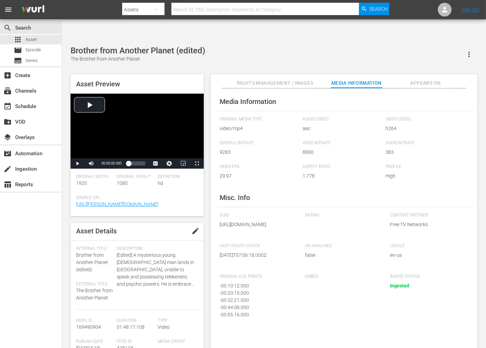
scroll to position [0, 0]
click at [290, 79] on span "Rights Management / Images" at bounding box center [275, 83] width 76 height 9
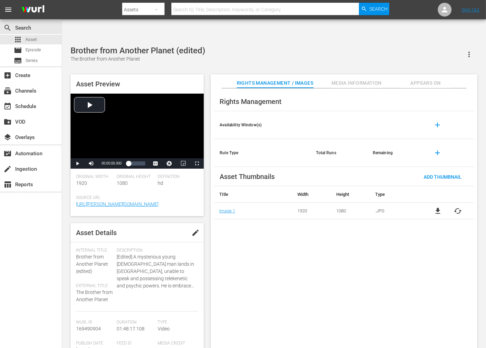
click at [306, 277] on div "Rights Management Availability Window(s) add Rule Type Total Runs Remaining add…" at bounding box center [344, 223] width 267 height 271
click at [420, 79] on span "Appears On" at bounding box center [426, 83] width 52 height 9
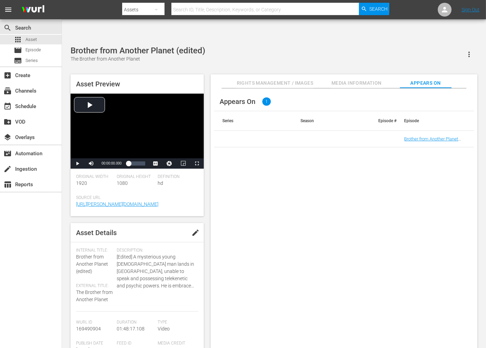
click at [366, 221] on div "Appears On 1 Series Season Episode # Episode Brother from Another Planet (edite…" at bounding box center [344, 223] width 267 height 271
click at [418, 131] on td "Brother from Another Planet (edited)" at bounding box center [435, 139] width 78 height 17
click at [417, 136] on link "Brother from Another Planet (edited)" at bounding box center [431, 141] width 54 height 10
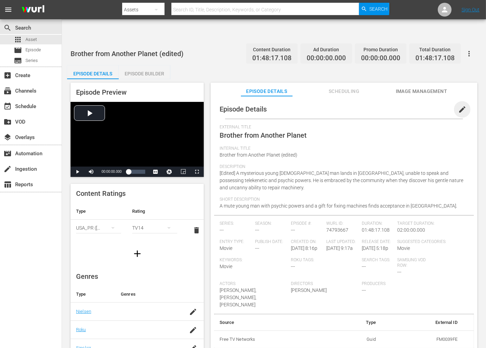
click at [437, 105] on span "edit" at bounding box center [462, 109] width 8 height 8
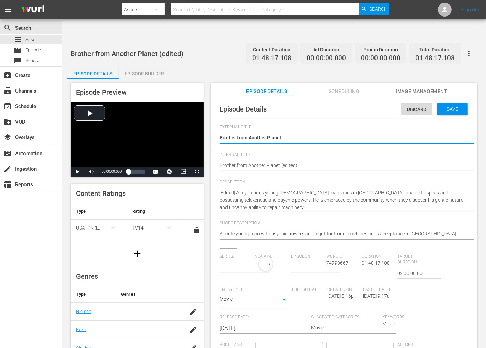
type input "No Series"
click at [229, 158] on div "Brother from Another Planet (edited) Brother from Another Planet (edited)" at bounding box center [342, 166] width 245 height 17
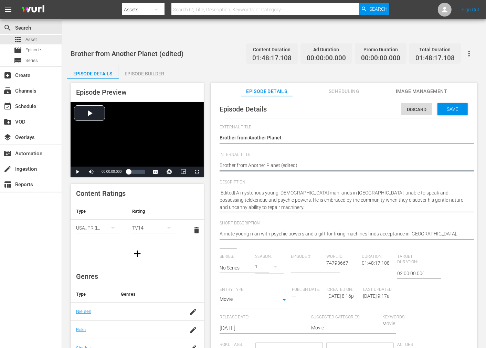
type textarea "Brother from Another Planet, (edited)"
type textarea "Brother from Another Planet, T (edited)"
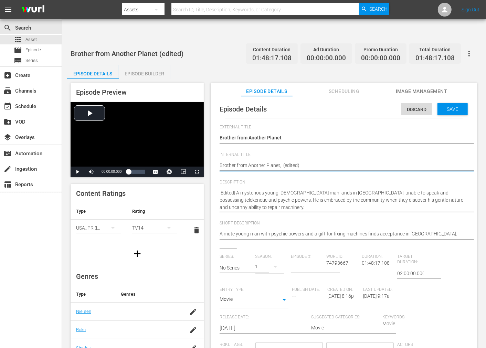
type textarea "Brother from Another Planet, T (edited)"
type textarea "Brother from Another Planet, TH (edited)"
type textarea "Brother from Another Planet, THe (edited)"
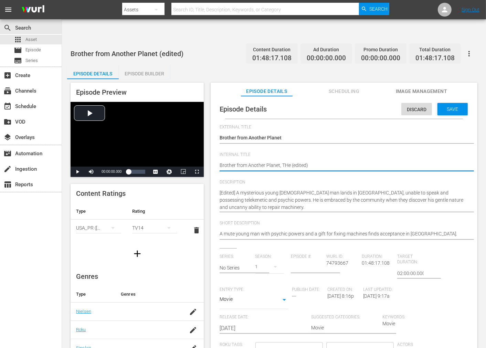
type textarea "Brother from Another Planet, TH (edited)"
type textarea "Brother from Another Planet, T (edited)"
type textarea "Brother from Another Planet, Th (edited)"
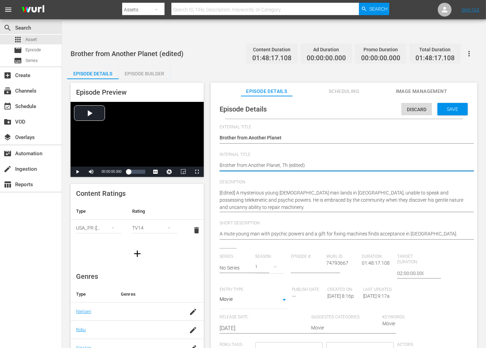
type textarea "Brother from Another Planet, The (edited)"
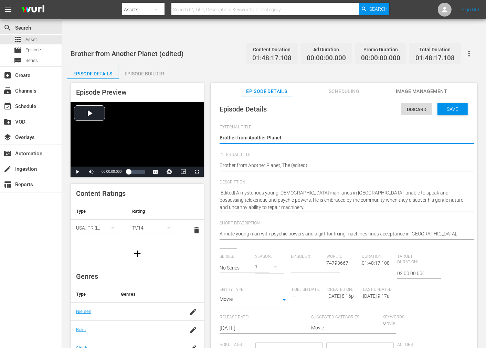
type textarea "TBrother from Another Planet"
type textarea "ThBrother from Another Planet"
type textarea "TheBrother from Another Planet"
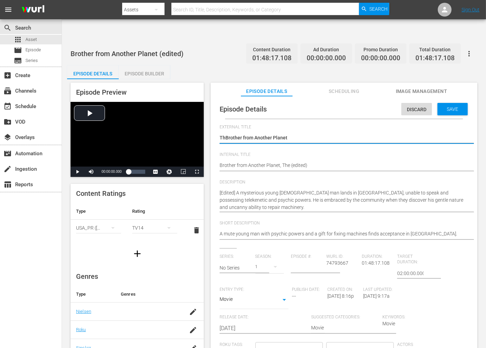
type textarea "TheBrother from Another Planet"
type textarea "The Brother from Another Planet"
click at [437, 106] on span "Save" at bounding box center [453, 109] width 22 height 6
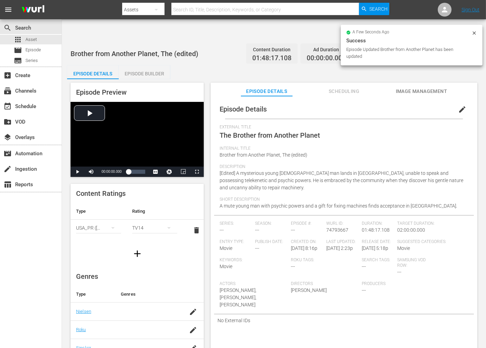
click at [369, 164] on span "Description" at bounding box center [342, 167] width 245 height 6
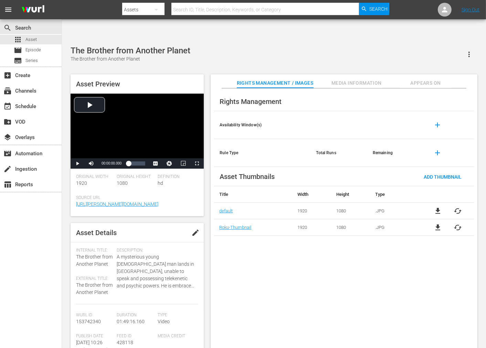
click at [93, 254] on span "The Brother from Another Planet" at bounding box center [94, 260] width 36 height 13
click at [91, 254] on span "The Brother from Another Planet" at bounding box center [94, 260] width 36 height 13
click at [349, 79] on span "Media Information" at bounding box center [357, 83] width 52 height 9
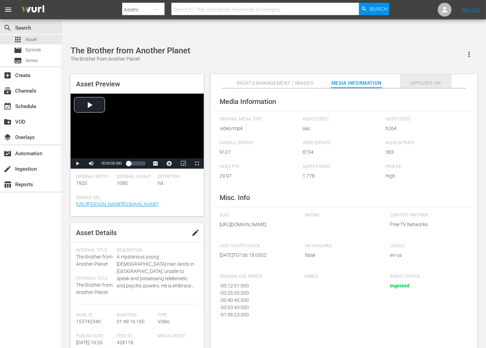
click at [429, 79] on span "Appears On" at bounding box center [426, 83] width 52 height 9
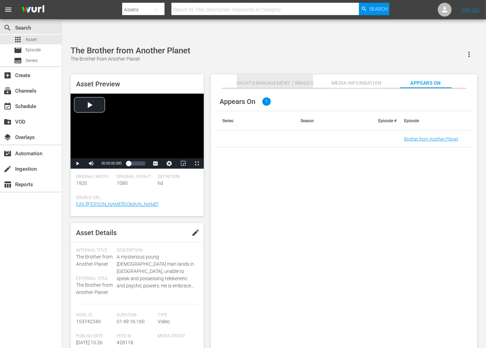
click at [310, 79] on span "Rights Management / Images" at bounding box center [275, 83] width 76 height 9
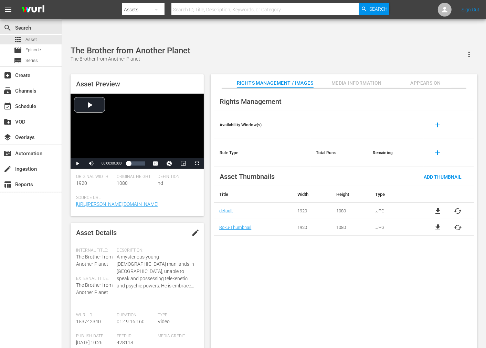
click at [407, 257] on div "Rights Management Availability Window(s) add Rule Type Total Runs Remaining add…" at bounding box center [344, 223] width 267 height 271
click at [345, 277] on div "Rights Management Availability Window(s) add Rule Type Total Runs Remaining add…" at bounding box center [344, 223] width 267 height 271
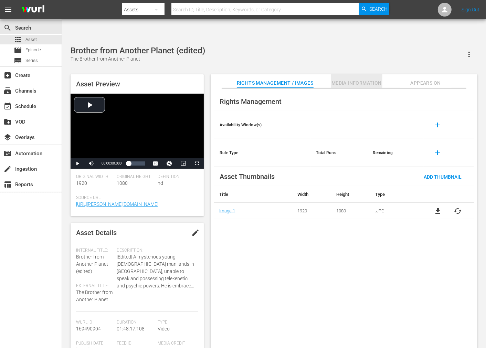
click at [358, 79] on span "Media Information" at bounding box center [357, 83] width 52 height 9
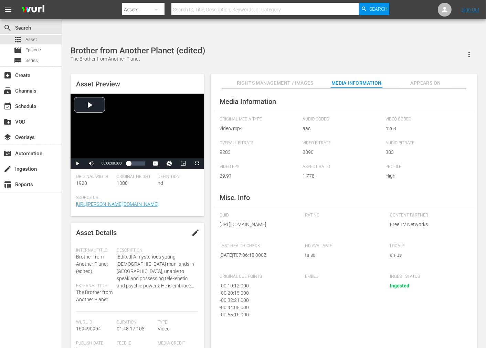
click at [422, 79] on span "Appears On" at bounding box center [426, 83] width 52 height 9
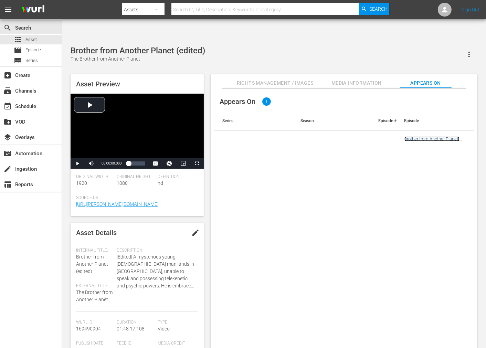
click at [425, 136] on link "Brother from Another Planet, The (edited)" at bounding box center [431, 141] width 55 height 10
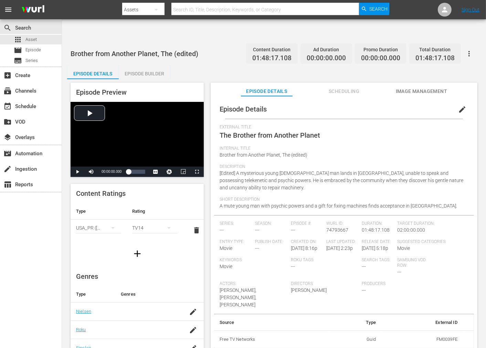
click at [342, 87] on span "Scheduling" at bounding box center [344, 91] width 52 height 9
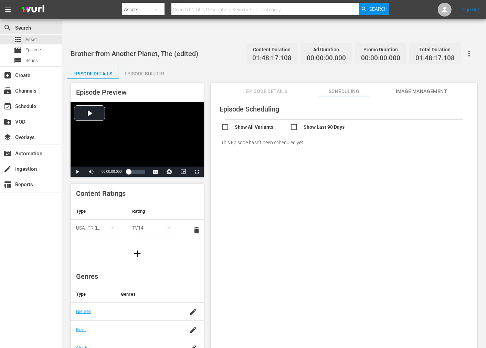
click at [228, 123] on input "checkbox" at bounding box center [255, 128] width 69 height 10
checkbox input "true"
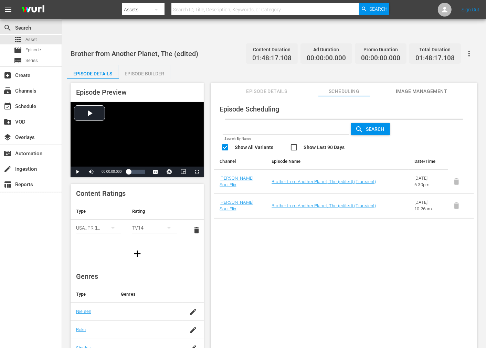
click at [294, 231] on div "Episode Scheduling Search By Name Search Show All Variants Show Last 90 Days Ch…" at bounding box center [344, 230] width 267 height 269
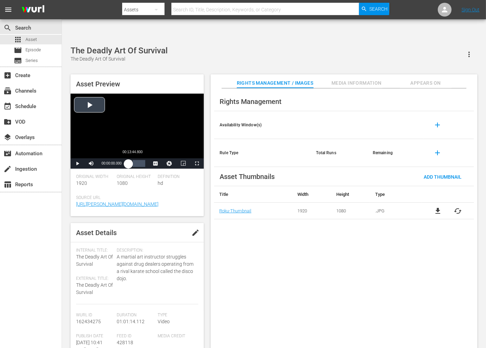
click at [128, 160] on div "00:00:00.000" at bounding box center [128, 163] width 0 height 7
click at [91, 164] on span "Video Player" at bounding box center [91, 164] width 0 height 0
click at [197, 164] on span "Video Player" at bounding box center [197, 164] width 0 height 0
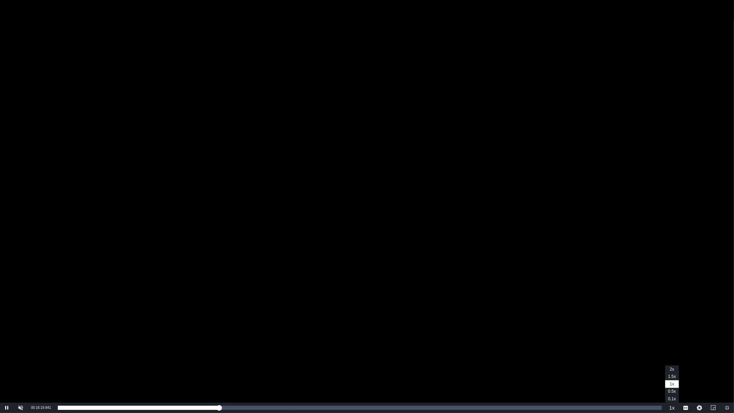
click at [486, 348] on button "Playback Rate" at bounding box center [672, 408] width 14 height 10
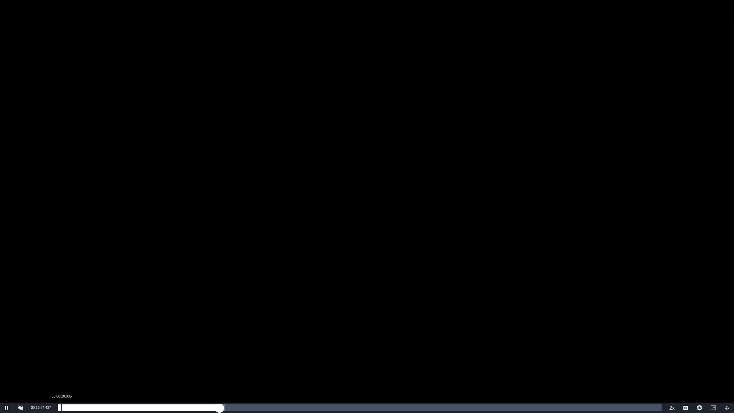
click at [61, 348] on div "Loaded : 27.62% 00:00:20.935 00:16:24.562" at bounding box center [360, 407] width 604 height 7
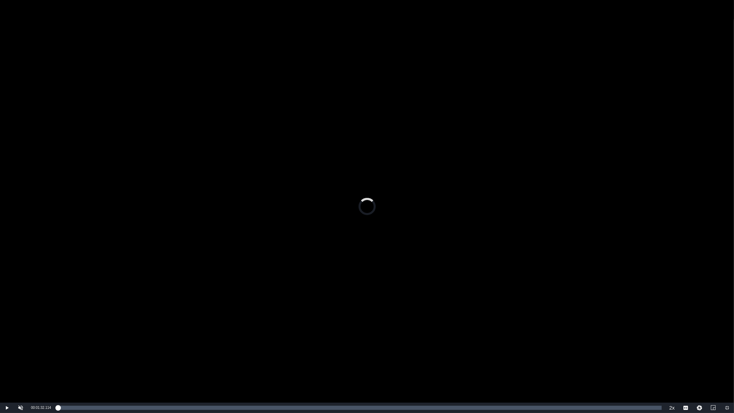
drag, startPoint x: 73, startPoint y: 407, endPoint x: 50, endPoint y: 405, distance: 23.1
click at [50, 348] on div "Play Unmute 100% Current Time 00:01:32.114 / Duration 01:01:14.037 Loaded : 0.0…" at bounding box center [367, 408] width 734 height 10
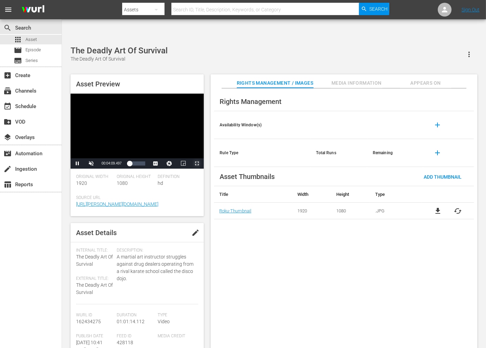
click at [197, 164] on span "Video Player" at bounding box center [197, 164] width 0 height 0
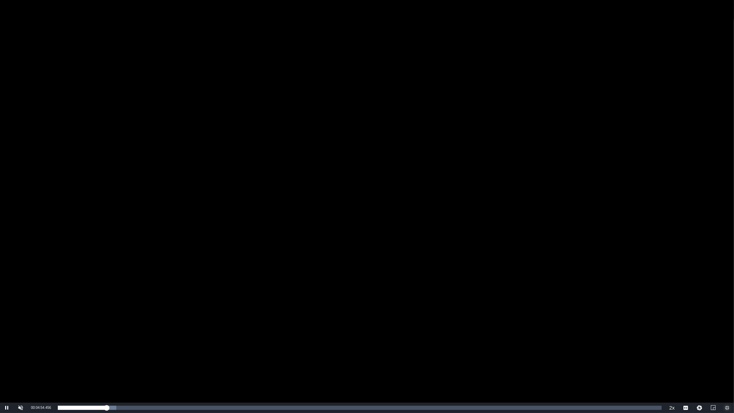
click at [486, 348] on button "Exit Fullscreen" at bounding box center [727, 408] width 14 height 10
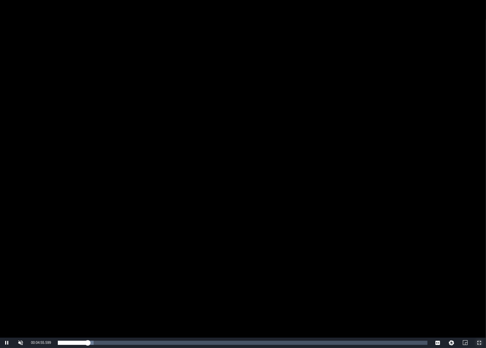
click at [472, 338] on button "Fullscreen" at bounding box center [479, 343] width 14 height 10
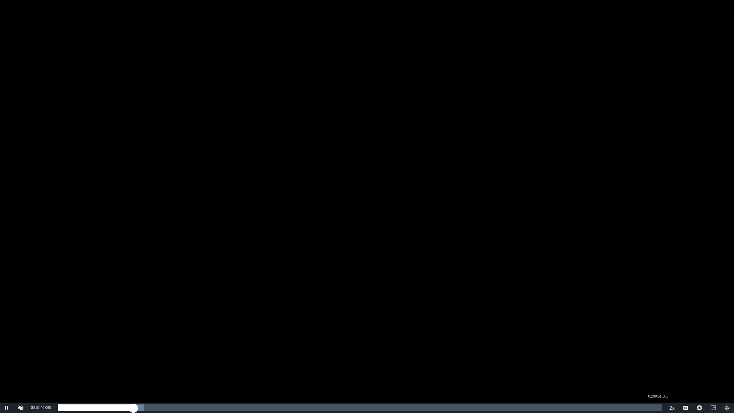
click at [486, 348] on div "Loaded : 14.22% 01:00:51.083 00:07:40.071" at bounding box center [360, 407] width 604 height 7
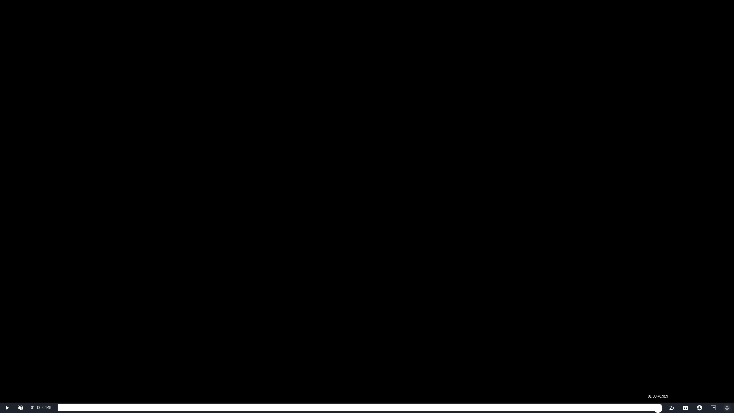
click at [486, 348] on div "01:00:52.144" at bounding box center [358, 407] width 600 height 7
click at [486, 348] on div "01:00:38.805" at bounding box center [354, 407] width 593 height 7
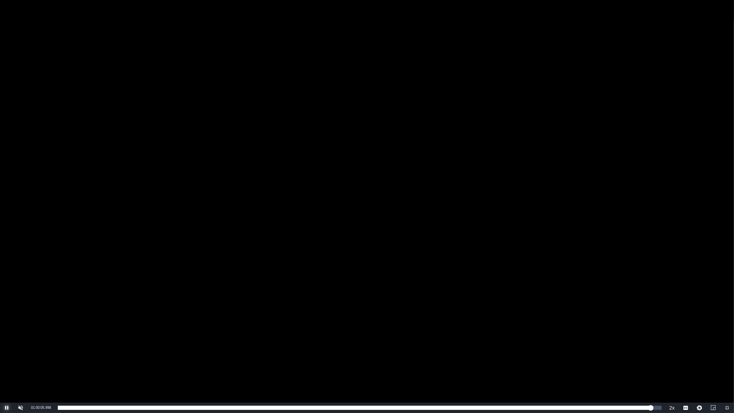
click at [7, 348] on span "Video Player" at bounding box center [7, 408] width 0 height 0
click at [486, 348] on button "Playback Rate" at bounding box center [672, 408] width 14 height 10
click at [486, 348] on span "1x" at bounding box center [672, 384] width 4 height 5
click at [7, 348] on span "Video Player" at bounding box center [7, 408] width 0 height 0
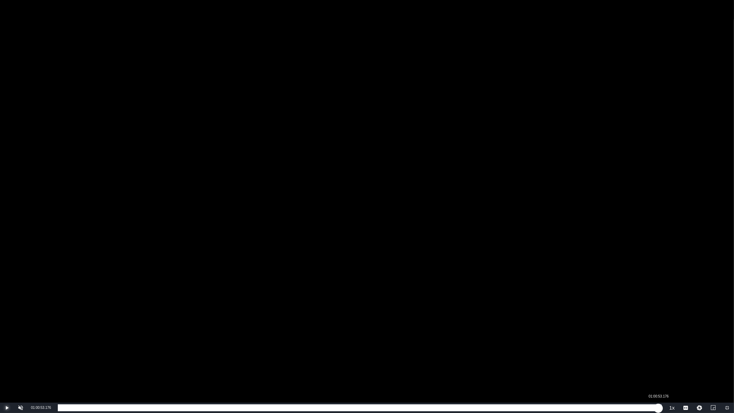
click at [486, 348] on div "01:00:41.915" at bounding box center [358, 407] width 601 height 7
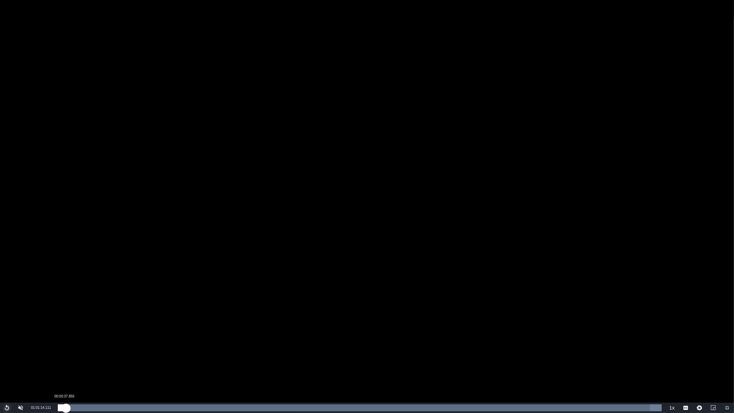
click at [66, 348] on div "01:01:14.111" at bounding box center [62, 407] width 8 height 7
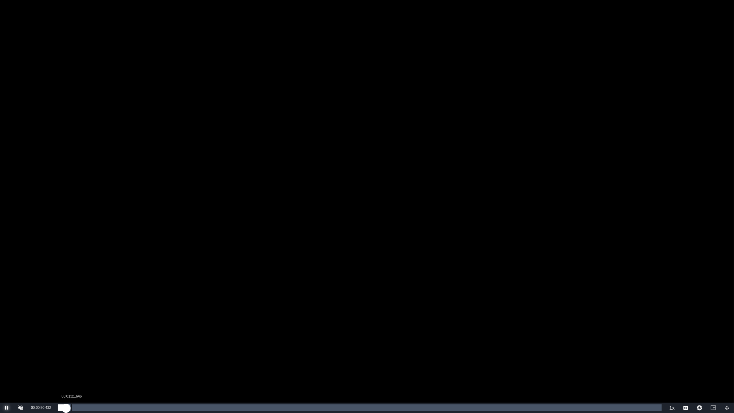
click at [66, 348] on div "00:00:50.551" at bounding box center [62, 407] width 8 height 7
click at [71, 348] on div "00:01:22.139" at bounding box center [64, 407] width 13 height 7
click at [77, 348] on div "00:01:57.132" at bounding box center [67, 407] width 19 height 7
click at [88, 348] on div "Loaded : 4.09% 00:03:08.416 00:02:27.483" at bounding box center [360, 407] width 604 height 7
click at [94, 348] on div "Loaded : 5.06% 00:03:39.818 00:03:02.399" at bounding box center [360, 407] width 604 height 7
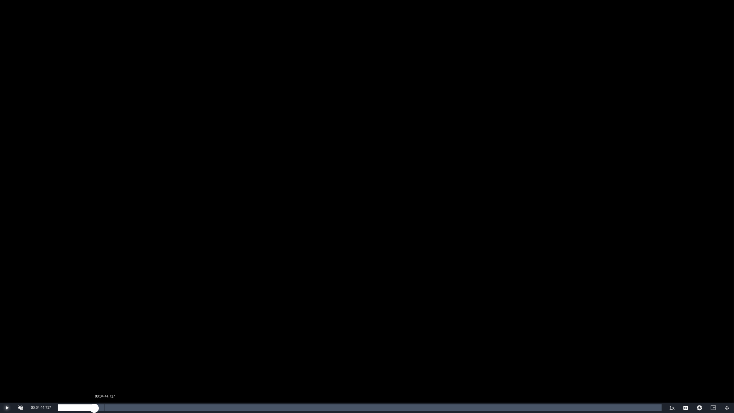
click at [105, 348] on div "00:04:44.717" at bounding box center [105, 407] width 0 height 7
click at [112, 348] on div "Loaded : 8.99% 00:05:26.587 00:04:45.337" at bounding box center [360, 407] width 604 height 7
click at [112, 348] on div "00:05:29.017" at bounding box center [85, 407] width 54 height 7
click at [125, 348] on div "Loaded : 10.13% 00:06:48.234 00:06:06.384" at bounding box center [360, 407] width 604 height 7
click at [131, 348] on div "00:07:25.917" at bounding box center [131, 407] width 0 height 7
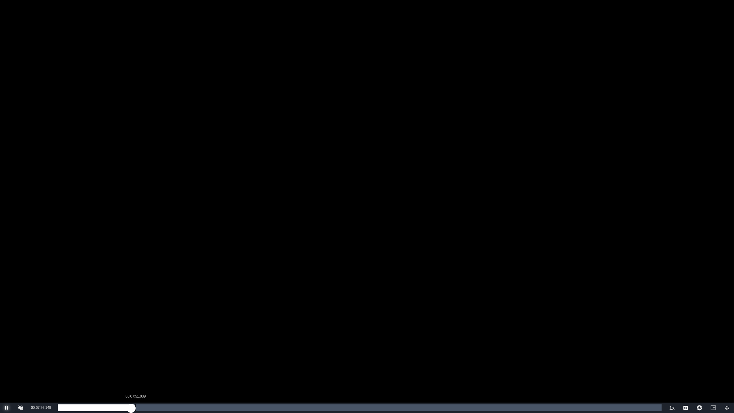
click at [131, 348] on div "00:07:26.155" at bounding box center [94, 407] width 73 height 7
click at [140, 348] on div "00:07:56.236" at bounding box center [99, 407] width 83 height 7
click at [147, 348] on div "Loaded : 14.38% 00:08:58.032 00:08:22.956" at bounding box center [359, 408] width 611 height 10
click at [143, 348] on div "00:09:00.419" at bounding box center [100, 407] width 85 height 7
click at [150, 348] on div "00:09:21.060" at bounding box center [150, 407] width 0 height 7
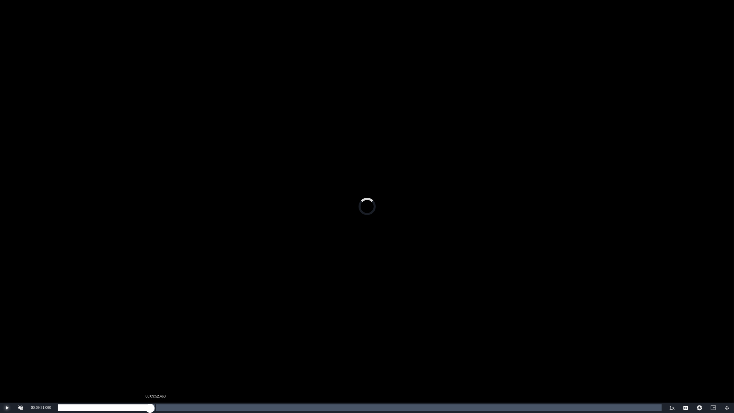
click at [156, 348] on div "Loaded : 0.00% 00:09:52.463 00:09:21.060" at bounding box center [360, 407] width 604 height 7
click at [161, 348] on div "00:09:57.641" at bounding box center [109, 407] width 103 height 7
click at [167, 348] on div "00:11:03.265" at bounding box center [167, 407] width 0 height 7
click at [175, 348] on div "Loaded : 18.14% 00:11:51.388 00:11:01.937" at bounding box center [360, 407] width 604 height 7
click at [221, 348] on div "Loaded : 19.78% 00:16:35.943 00:11:53.644" at bounding box center [360, 407] width 604 height 7
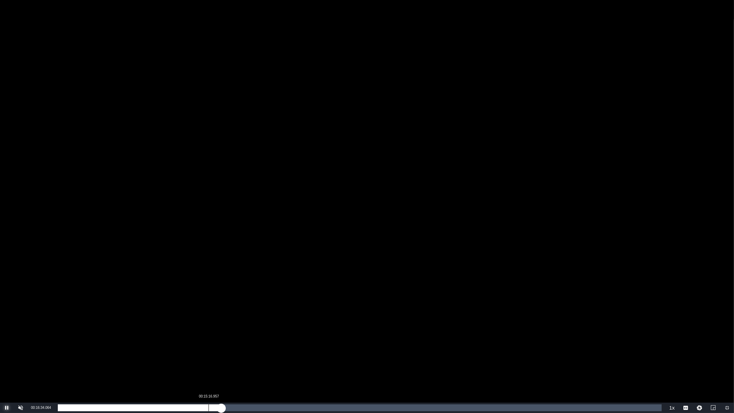
click at [209, 348] on div "00:15:16.957" at bounding box center [209, 407] width 0 height 7
click at [231, 348] on div "Loaded : 25.01% 00:17:26.755 00:15:17.114" at bounding box center [360, 407] width 604 height 7
click at [243, 348] on div "Loaded : 28.61% 00:18:44.215 00:17:30.942" at bounding box center [360, 407] width 604 height 7
click at [253, 348] on div "Loaded : 30.89% 00:19:38.646 00:18:47.377" at bounding box center [360, 407] width 604 height 7
click at [261, 348] on div "00:20:34.468" at bounding box center [261, 407] width 0 height 7
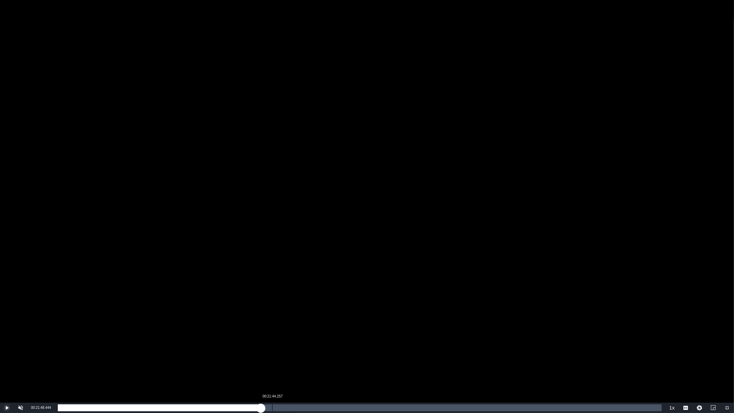
click at [273, 348] on div "Loaded : 33.84% 00:21:44.257 00:20:35.073" at bounding box center [360, 407] width 604 height 7
click at [0, 348] on button "Pause" at bounding box center [7, 408] width 14 height 10
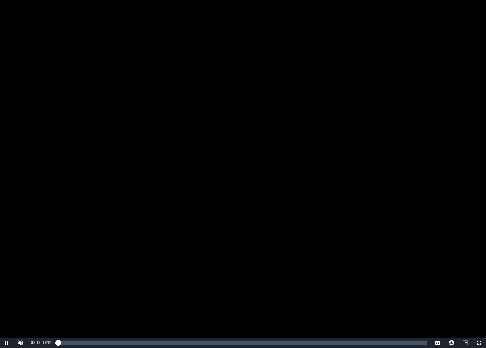
click at [261, 252] on div "Rights Management Availability Window(s) add Rule Type Total Runs Remaining add…" at bounding box center [344, 223] width 267 height 271
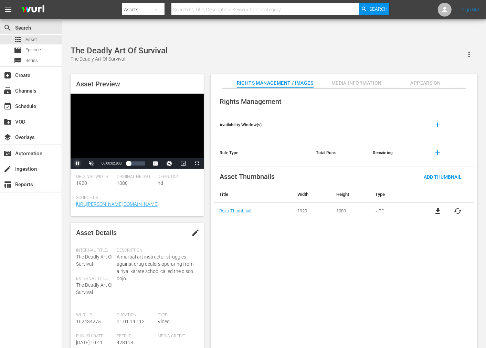
click at [77, 164] on span "Video Player" at bounding box center [77, 164] width 0 height 0
click at [186, 46] on div "The Deadly Art Of Survival The Deadly Art Of Survival" at bounding box center [274, 54] width 407 height 17
click at [191, 6] on input "text" at bounding box center [265, 9] width 188 height 17
paste input "Death Of A Prophet"
type input "Death Of A Prophet"
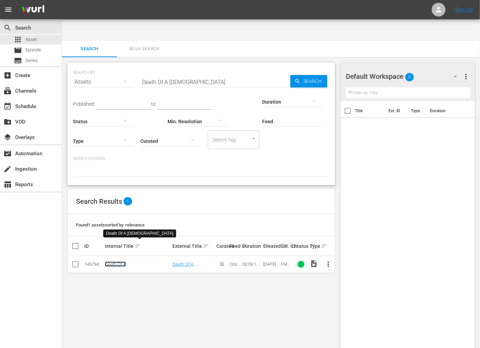
click at [122, 262] on link "Death Of A Prophet" at bounding box center [127, 267] width 45 height 10
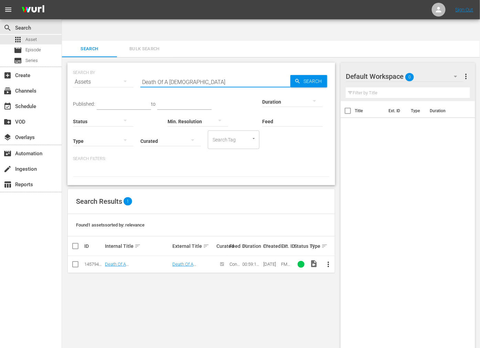
drag, startPoint x: 142, startPoint y: 61, endPoint x: 100, endPoint y: 62, distance: 42.0
click at [100, 65] on div "SEARCH BY Search By Assets Search ID, Title, Description, Keywords, or Category…" at bounding box center [201, 77] width 257 height 25
paste input "ragon Fis"
click at [118, 262] on link "Dragon Fist" at bounding box center [116, 264] width 22 height 5
drag, startPoint x: 190, startPoint y: 62, endPoint x: 106, endPoint y: 62, distance: 84.0
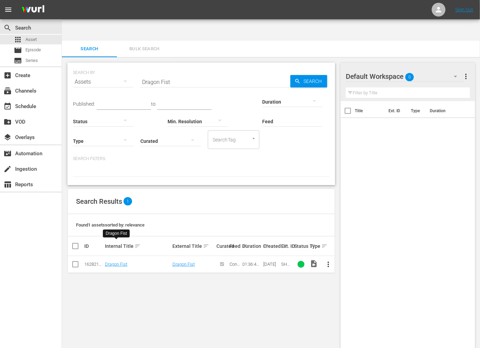
click at [105, 65] on div "SEARCH BY Search By Assets Search ID, Title, Description, Keywords, or Category…" at bounding box center [201, 77] width 257 height 25
paste input "Final Comedown, The"
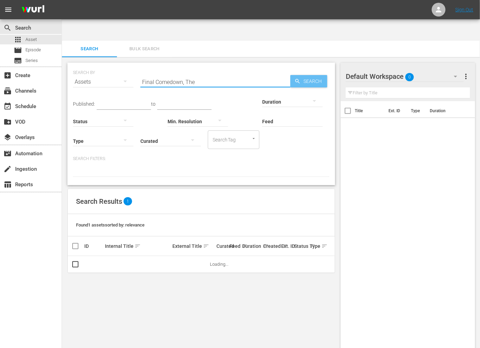
type input "Final Comedown, The"
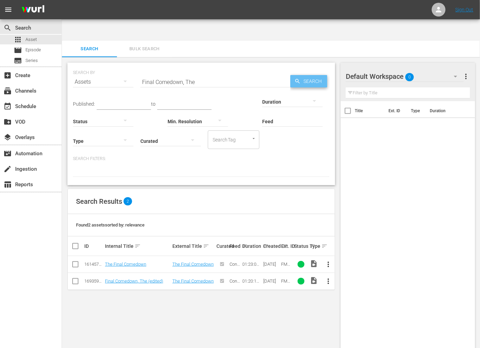
click at [307, 75] on span "Search" at bounding box center [314, 81] width 27 height 12
click at [129, 262] on link "The Final Comedown" at bounding box center [125, 264] width 41 height 5
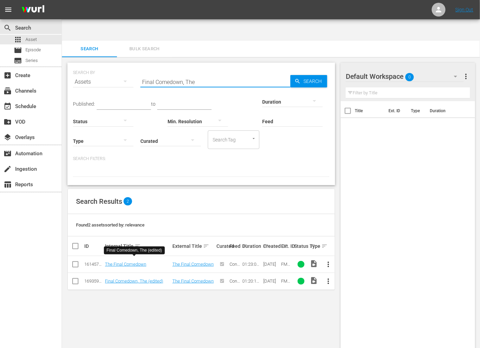
drag, startPoint x: 88, startPoint y: 65, endPoint x: 84, endPoint y: 70, distance: 6.3
click at [76, 68] on div "SEARCH BY Search By Assets Search ID, Title, Description, Keywords, or Category…" at bounding box center [201, 77] width 257 height 25
paste input "rehous"
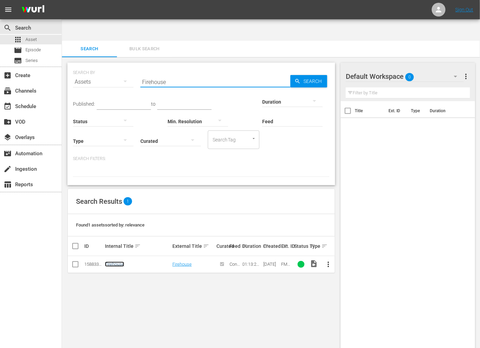
click at [109, 262] on link "Firehouse" at bounding box center [114, 264] width 19 height 5
drag, startPoint x: 144, startPoint y: 60, endPoint x: 127, endPoint y: 52, distance: 18.6
click at [127, 65] on div "SEARCH BY Search By Assets Search ID, Title, Description, Keywords, or Category…" at bounding box center [201, 77] width 257 height 25
paste input "oxtrap"
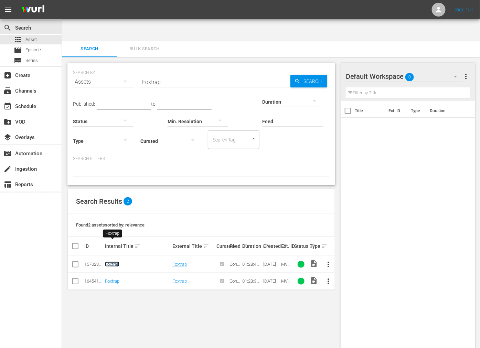
click at [110, 262] on link "Foxtrap" at bounding box center [112, 264] width 14 height 5
click at [108, 278] on link "Foxtrap" at bounding box center [112, 280] width 14 height 5
drag, startPoint x: 174, startPoint y: 61, endPoint x: 108, endPoint y: 66, distance: 65.9
click at [109, 65] on div "SEARCH BY Search By Assets Search ID, Title, Description, Keywords, or Category…" at bounding box center [201, 77] width 257 height 25
paste input "ury Of The Black Belt"
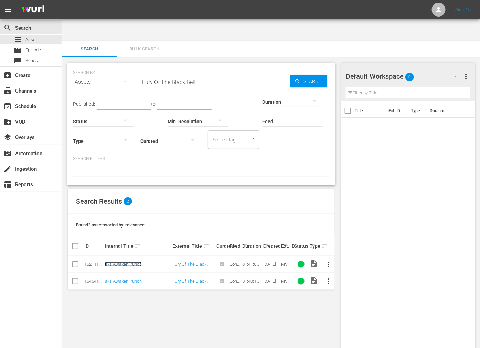
click at [132, 262] on link "aka Awaken Punch" at bounding box center [123, 264] width 37 height 5
drag, startPoint x: 202, startPoint y: 56, endPoint x: 108, endPoint y: 67, distance: 94.0
click at [108, 67] on div "SEARCH BY Search By Assets Search ID, Title, Description, Keywords, or Category…" at bounding box center [201, 77] width 257 height 25
paste input "Get [PERSON_NAME]!"
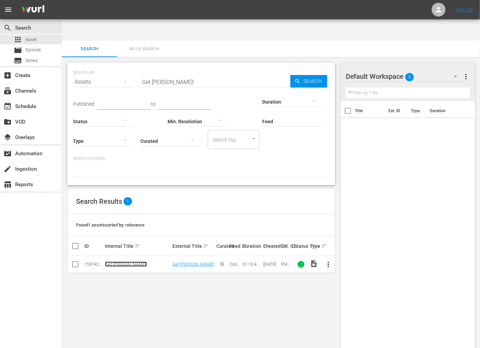
click at [126, 262] on link "Get [PERSON_NAME]!" at bounding box center [126, 264] width 42 height 5
drag, startPoint x: 197, startPoint y: 61, endPoint x: 102, endPoint y: 66, distance: 94.8
click at [105, 68] on div "SEARCH BY Search By Assets Search ID, Title, Description, Keywords, or Category…" at bounding box center [201, 77] width 257 height 25
paste input "uy From Harlem, The"
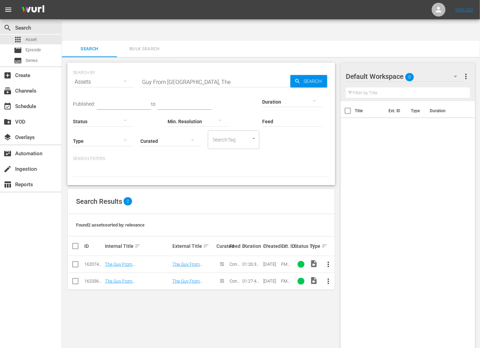
click at [114, 256] on td "The Guy From Harlem" at bounding box center [137, 264] width 67 height 17
click at [114, 262] on link "The Guy From [GEOGRAPHIC_DATA]" at bounding box center [126, 267] width 42 height 10
drag, startPoint x: 211, startPoint y: 54, endPoint x: 104, endPoint y: 66, distance: 107.0
click at [103, 66] on div "SEARCH BY Search By Assets Search ID, Title, Description, Keywords, or Category…" at bounding box center [201, 77] width 257 height 25
paste input "Hong Kong Karate Hatchet Men"
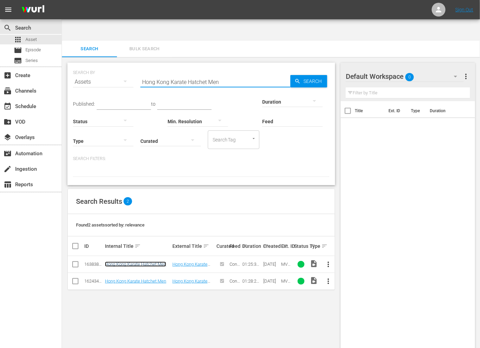
click at [133, 262] on link "Hong Kong Karate Hatchet Men" at bounding box center [135, 264] width 61 height 5
drag, startPoint x: 221, startPoint y: 63, endPoint x: 123, endPoint y: 61, distance: 98.1
click at [123, 65] on div "SEARCH BY Search By Assets Search ID, Title, Description, Keywords, or Category…" at bounding box center [201, 77] width 257 height 25
paste input "Jazz Session At The Blue Note With Chaka Kha"
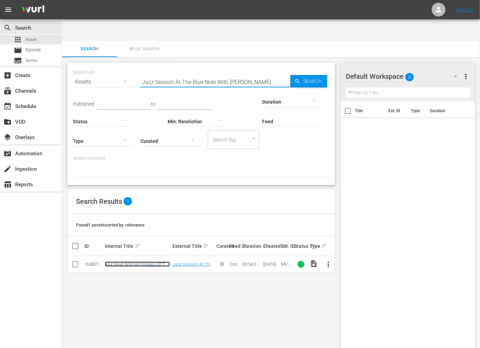
click at [152, 262] on link "aka Great Women Singers Of The 20th Century: Chaka Khan" at bounding box center [137, 267] width 65 height 10
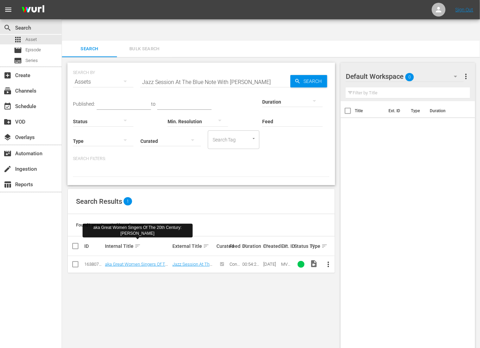
click at [262, 74] on input "Jazz Session At The Blue Note With Chaka Khan" at bounding box center [215, 82] width 150 height 17
paste input "ive Turkey"
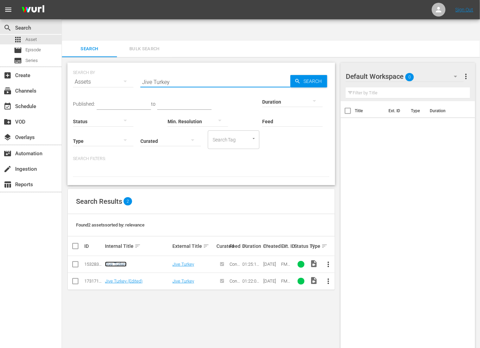
drag, startPoint x: 121, startPoint y: 244, endPoint x: 123, endPoint y: 247, distance: 4.0
click at [121, 262] on link "Jive Turkey" at bounding box center [116, 264] width 22 height 5
click at [122, 278] on link "Jive Turkey (Edited)" at bounding box center [124, 280] width 38 height 5
drag, startPoint x: 119, startPoint y: 59, endPoint x: 112, endPoint y: 59, distance: 7.2
click at [112, 65] on div "SEARCH BY Search By Assets Search ID, Title, Description, Keywords, or Category…" at bounding box center [201, 77] width 257 height 25
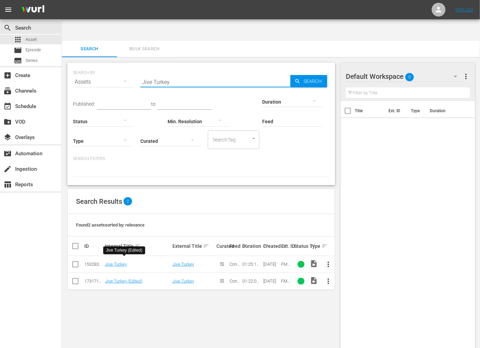
paste input "oshua"
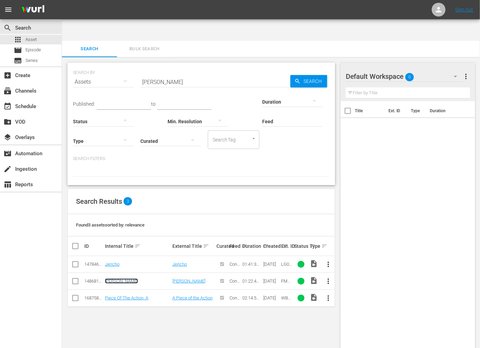
click at [115, 278] on link "Joshua" at bounding box center [121, 280] width 33 height 5
drag, startPoint x: 170, startPoint y: 57, endPoint x: 126, endPoint y: 63, distance: 44.5
click at [126, 65] on div "SEARCH BY Search By Assets Search ID, Title, Description, Keywords, or Category…" at bounding box center [201, 77] width 257 height 25
paste input "Karate Frightmare"
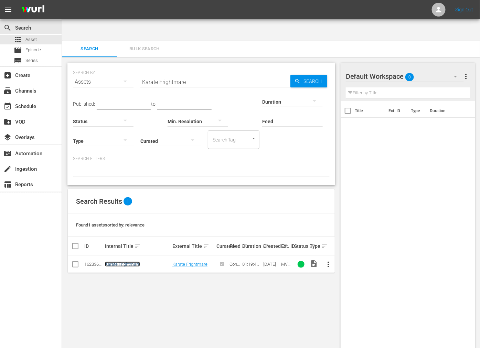
click at [126, 262] on link "Karate Frightmare" at bounding box center [122, 264] width 35 height 5
drag, startPoint x: 202, startPoint y: 58, endPoint x: 127, endPoint y: 59, distance: 75.0
click at [127, 65] on div "SEARCH BY Search By Assets Search ID, Title, Description, Keywords, or Category…" at bounding box center [201, 77] width 257 height 25
paste input "Lady Cocoa"
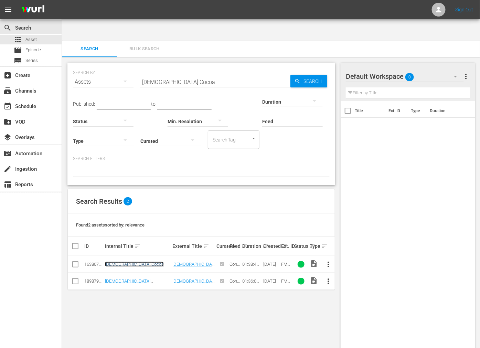
click at [121, 262] on link "Lady Cocoa" at bounding box center [134, 264] width 59 height 5
drag, startPoint x: 184, startPoint y: 56, endPoint x: 113, endPoint y: 56, distance: 71.3
click at [116, 65] on div "SEARCH BY Search By Assets Search ID, Title, Description, Keywords, or Category…" at bounding box center [201, 77] width 257 height 25
paste input "Mean Johnny Barrows"
click at [134, 262] on link "Mean Johnny Barrows" at bounding box center [127, 264] width 45 height 5
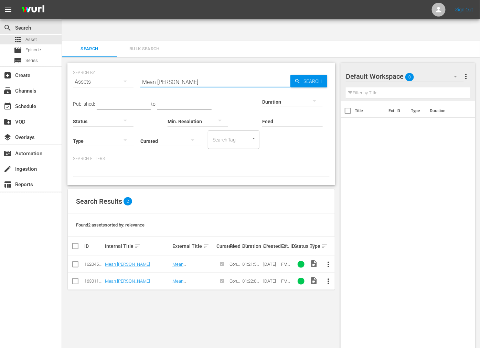
drag, startPoint x: 222, startPoint y: 56, endPoint x: 109, endPoint y: 53, distance: 112.3
click at [112, 65] on div "SEARCH BY Search By Assets Search ID, Title, Description, Keywords, or Category…" at bounding box center [201, 77] width 257 height 25
paste input "Panic In Echo Park"
type input "Panic In Echo Park"
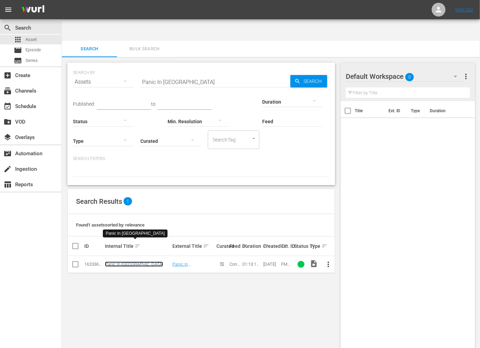
click at [123, 262] on link "Panic In Echo Park" at bounding box center [134, 264] width 58 height 5
click at [294, 261] on div "SEARCH BY Search By Assets Search ID, Title, Description, Keywords, or Category…" at bounding box center [201, 213] width 279 height 313
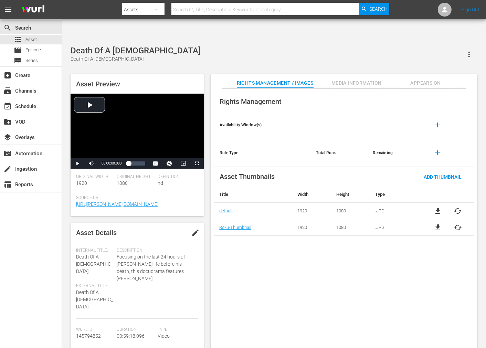
click at [226, 298] on div "Rights Management Availability Window(s) add Rule Type Total Runs Remaining add…" at bounding box center [344, 223] width 267 height 271
click at [232, 271] on div "Rights Management Availability Window(s) add Rule Type Total Runs Remaining add…" at bounding box center [344, 223] width 267 height 271
click at [176, 46] on div "Death Of A Prophet Death Of A [DEMOGRAPHIC_DATA] Asset Preview Video Player is …" at bounding box center [274, 201] width 414 height 310
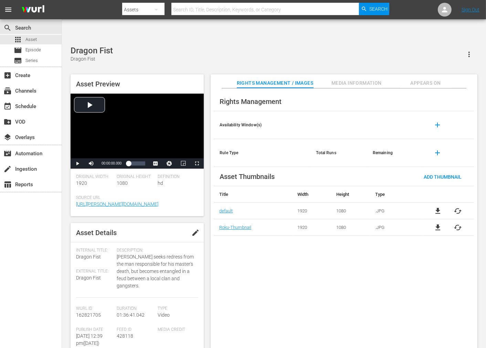
click at [250, 298] on div "Rights Management Availability Window(s) add Rule Type Total Runs Remaining add…" at bounding box center [344, 223] width 267 height 271
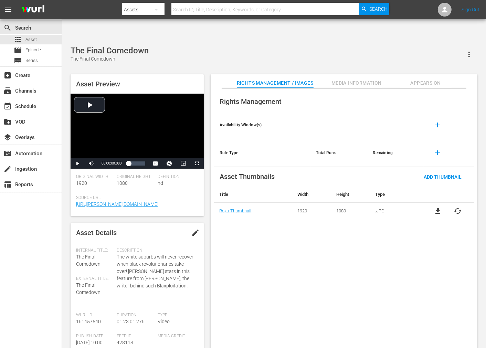
click at [215, 46] on div "The Final Comedown The Final Comedown Asset Preview Video Player is loading. Pl…" at bounding box center [274, 201] width 414 height 310
drag, startPoint x: 41, startPoint y: 256, endPoint x: 183, endPoint y: 133, distance: 188.3
click at [41, 256] on div "search Search apps Asset movie Episode subtitles Series add_box Create subscrip…" at bounding box center [31, 193] width 62 height 348
click at [219, 71] on div "Asset Preview Video Player is loading. Play Video Play Mute Current Time 00:00:…" at bounding box center [274, 213] width 414 height 285
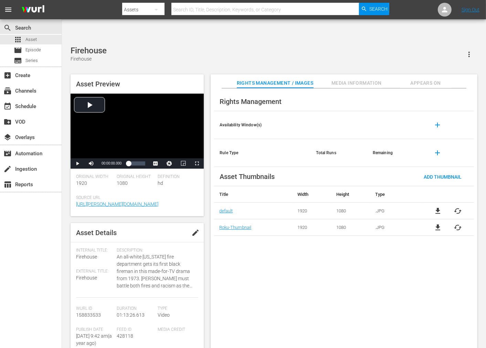
click at [215, 5] on input "text" at bounding box center [265, 9] width 188 height 17
click at [261, 245] on div "Rights Management Availability Window(s) add Rule Type Total Runs Remaining add…" at bounding box center [344, 223] width 267 height 271
click at [209, 46] on div "Foxtrap Foxtrap" at bounding box center [274, 54] width 407 height 17
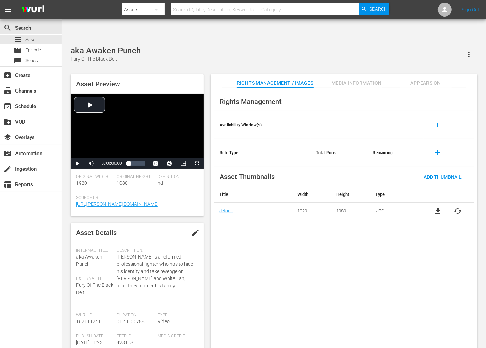
click at [152, 46] on div "aka Awaken Punch Fury Of The Black Belt" at bounding box center [274, 54] width 407 height 17
click at [233, 250] on div "Rights Management Availability Window(s) add Rule Type Total Runs Remaining add…" at bounding box center [344, 223] width 267 height 271
click at [188, 46] on div "Get [PERSON_NAME]! Get [PERSON_NAME]! Asset Preview Video Player is loading. Pl…" at bounding box center [274, 201] width 414 height 310
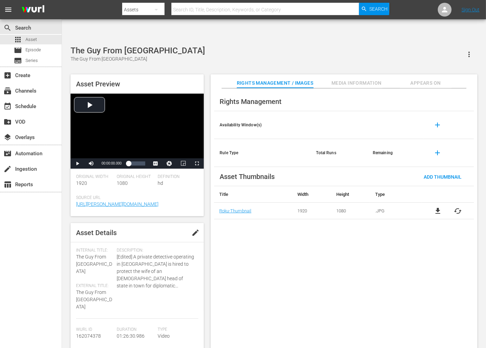
click at [256, 257] on div "Rights Management Availability Window(s) add Rule Type Total Runs Remaining add…" at bounding box center [344, 223] width 267 height 271
click at [418, 305] on div "Rights Management Availability Window(s) add Rule Type Total Runs Remaining add…" at bounding box center [344, 223] width 267 height 271
drag, startPoint x: 240, startPoint y: 252, endPoint x: 238, endPoint y: 247, distance: 5.2
click at [240, 250] on div "Rights Management Availability Window(s) add Rule Type Total Runs Remaining add…" at bounding box center [344, 223] width 267 height 271
click at [200, 46] on div "The Guy From [GEOGRAPHIC_DATA] The Guy From [GEOGRAPHIC_DATA]" at bounding box center [274, 54] width 407 height 17
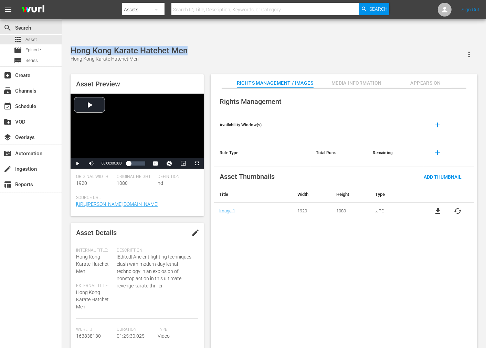
drag, startPoint x: 192, startPoint y: 30, endPoint x: 72, endPoint y: 31, distance: 120.5
click at [72, 46] on div "Hong Kong Karate Hatchet Men Hong Kong Karate Hatchet Men" at bounding box center [274, 54] width 407 height 17
click at [77, 164] on span "Video Player" at bounding box center [77, 164] width 0 height 0
click at [197, 164] on span "Video Player" at bounding box center [197, 164] width 0 height 0
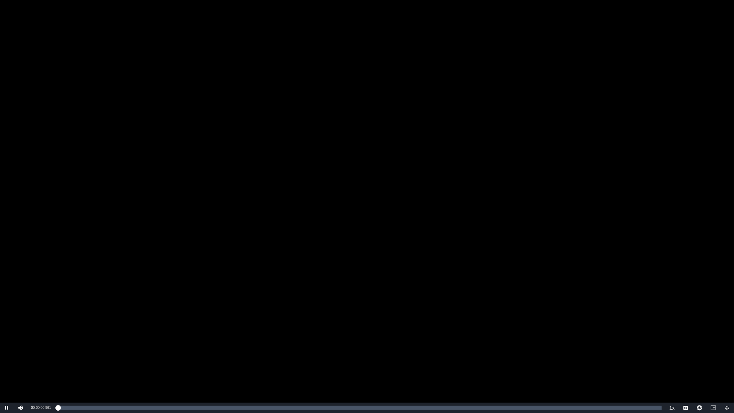
click at [252, 264] on div "Video Player" at bounding box center [367, 201] width 734 height 403
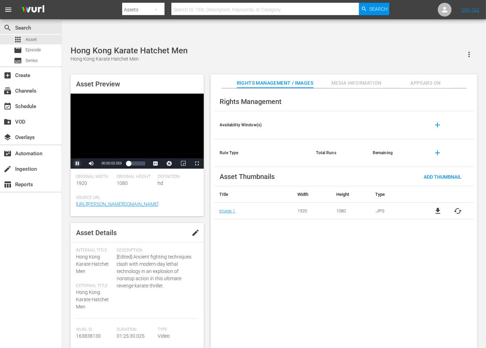
click at [77, 164] on span "Video Player" at bounding box center [77, 164] width 0 height 0
drag, startPoint x: 129, startPoint y: 144, endPoint x: 109, endPoint y: 144, distance: 19.6
click at [111, 158] on div "Play Mute 100% Current Time 00:00:03.717 / Duration 01:25:30.024 Loaded : 0.82%…" at bounding box center [137, 163] width 133 height 10
click at [77, 164] on span "Video Player" at bounding box center [77, 164] width 0 height 0
click at [197, 164] on span "Video Player" at bounding box center [197, 164] width 0 height 0
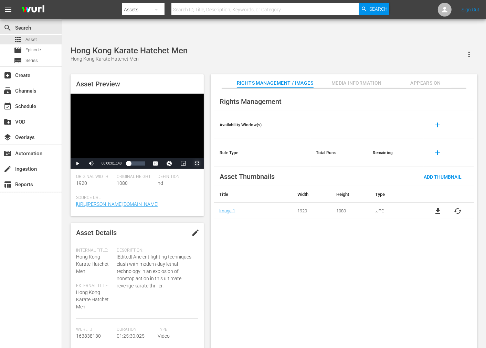
click at [197, 164] on span "Video Player" at bounding box center [197, 164] width 0 height 0
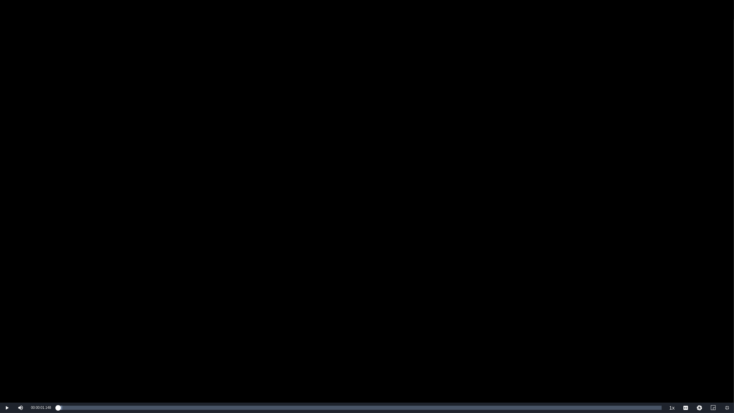
click at [486, 193] on div "Video Player" at bounding box center [367, 201] width 734 height 403
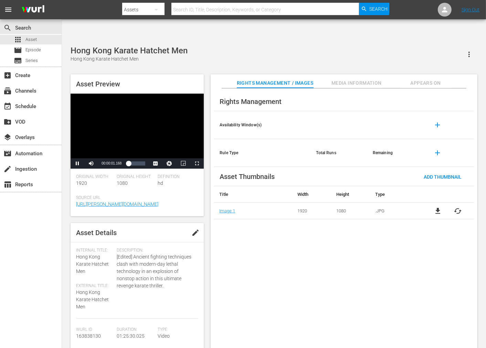
click at [355, 302] on div "Rights Management Availability Window(s) add Rule Type Total Runs Remaining add…" at bounding box center [344, 223] width 267 height 271
click at [77, 164] on span "Video Player" at bounding box center [77, 164] width 0 height 0
click at [341, 217] on div "Rights Management Availability Window(s) add Rule Type Total Runs Remaining add…" at bounding box center [344, 223] width 267 height 271
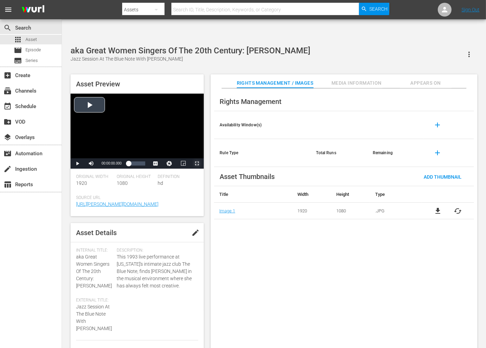
click at [197, 164] on span "Video Player" at bounding box center [197, 164] width 0 height 0
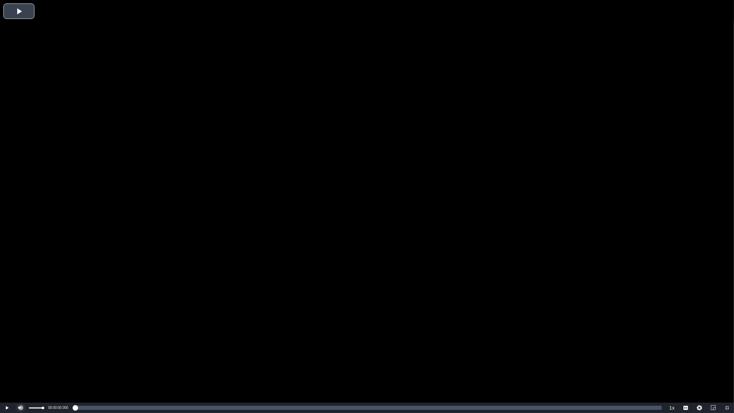
click at [21, 348] on span "Video Player" at bounding box center [21, 408] width 0 height 0
click at [7, 348] on span "Video Player" at bounding box center [7, 408] width 0 height 0
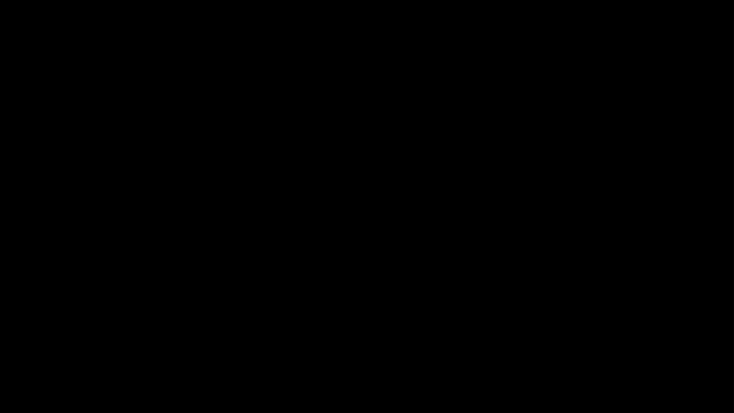
click at [7, 348] on span "Video Player" at bounding box center [7, 408] width 0 height 0
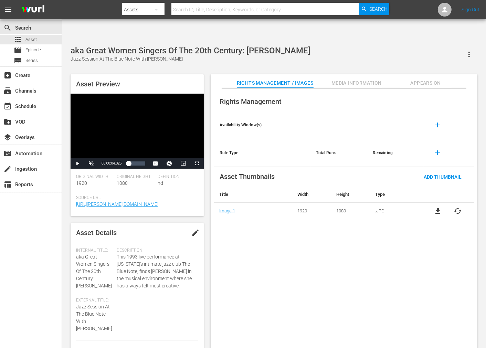
click at [338, 244] on div "Rights Management Availability Window(s) add Rule Type Total Runs Remaining add…" at bounding box center [344, 223] width 267 height 271
drag, startPoint x: 177, startPoint y: 40, endPoint x: 71, endPoint y: 35, distance: 105.4
click at [71, 55] on div "Jazz Session At The Blue Note With Chaka Khan" at bounding box center [191, 58] width 240 height 7
copy div "Jazz Session At The Blue Note With Chaka Khan"
drag, startPoint x: 228, startPoint y: 265, endPoint x: 201, endPoint y: 277, distance: 30.1
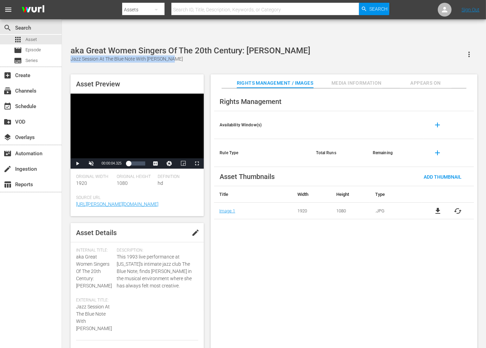
click at [228, 265] on div "Rights Management Availability Window(s) add Rule Type Total Runs Remaining add…" at bounding box center [344, 223] width 267 height 271
click at [144, 160] on div "Loaded : 1.29% 00:49:58.679 00:00:04.325" at bounding box center [136, 163] width 17 height 7
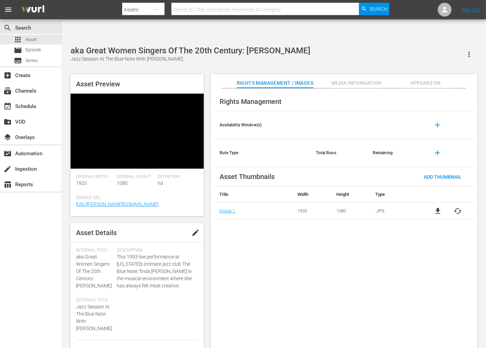
click at [341, 79] on span "Media Information" at bounding box center [357, 83] width 52 height 9
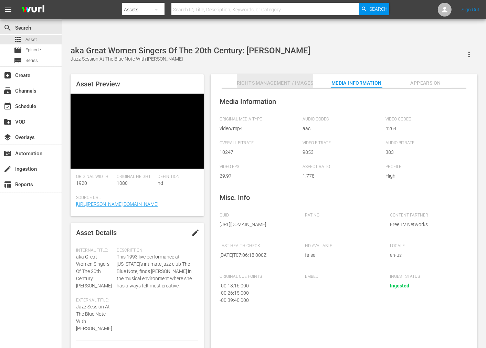
click at [244, 79] on span "Rights Management / Images" at bounding box center [275, 83] width 76 height 9
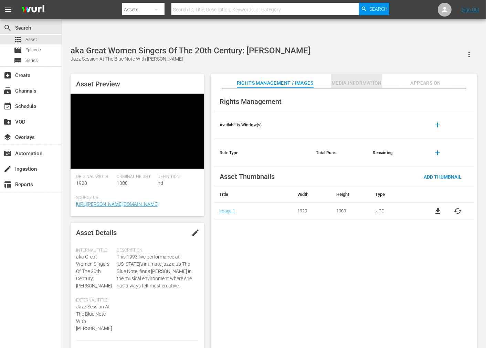
click at [357, 79] on span "Media Information" at bounding box center [357, 83] width 52 height 9
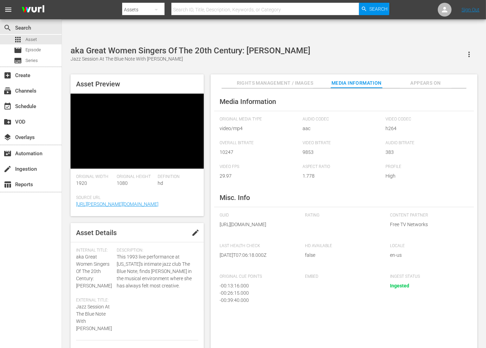
click at [348, 173] on div "Media Information Original Media Type video/mp4 Audio Codec aac Video Codec h26…" at bounding box center [344, 223] width 267 height 271
click at [144, 160] on div "00:50:29.790" at bounding box center [135, 163] width 15 height 7
click at [145, 160] on div "00:54:25.301" at bounding box center [136, 163] width 17 height 7
click at [77, 164] on span "Video Player" at bounding box center [77, 164] width 0 height 0
click at [145, 160] on div "Loaded : 1.47% 00:54:25.229 00:00:07.353" at bounding box center [136, 163] width 17 height 7
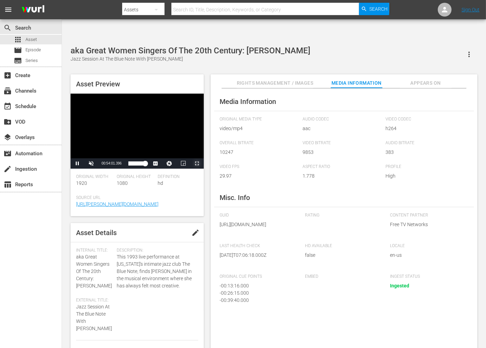
drag, startPoint x: 196, startPoint y: 143, endPoint x: 236, endPoint y: 202, distance: 71.5
click at [197, 164] on span "Video Player" at bounding box center [197, 164] width 0 height 0
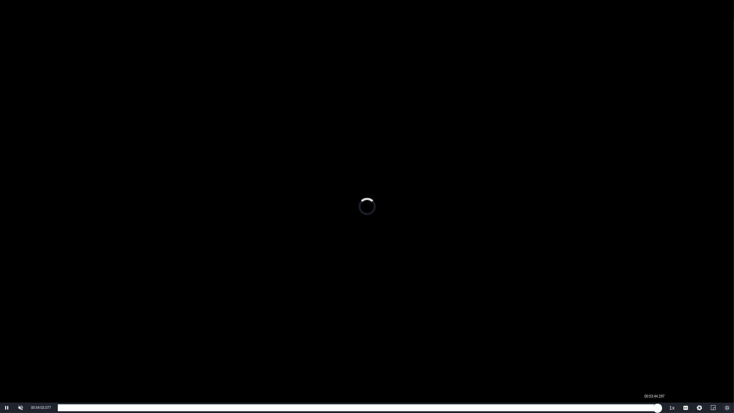
click at [486, 348] on div "00:54:03.037" at bounding box center [358, 407] width 600 height 7
click at [486, 348] on div "00:53:45.126" at bounding box center [355, 407] width 594 height 7
click at [486, 348] on div "00:53:49.362" at bounding box center [358, 407] width 600 height 7
click at [486, 348] on div "00:54:01.886" at bounding box center [358, 407] width 600 height 7
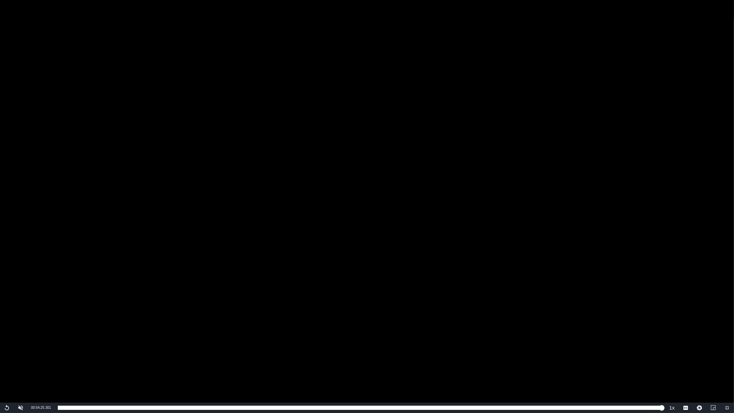
click at [162, 301] on div "Video Player" at bounding box center [367, 201] width 734 height 403
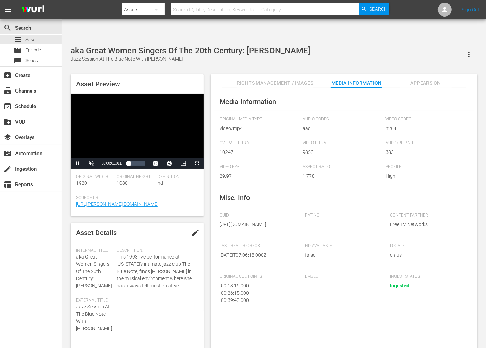
click at [342, 294] on div "Embed" at bounding box center [344, 293] width 78 height 38
click at [77, 164] on span "Video Player" at bounding box center [77, 164] width 0 height 0
drag, startPoint x: 178, startPoint y: 37, endPoint x: 71, endPoint y: 40, distance: 107.1
click at [71, 55] on div "Jazz Session At The Blue Note With Chaka Khan" at bounding box center [191, 58] width 240 height 7
copy div "Jazz Session At The Blue Note With Chaka Khan"
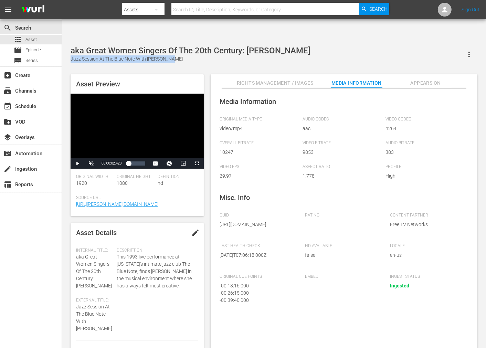
click at [198, 55] on div "Jazz Session At The Blue Note With Chaka Khan" at bounding box center [191, 58] width 240 height 7
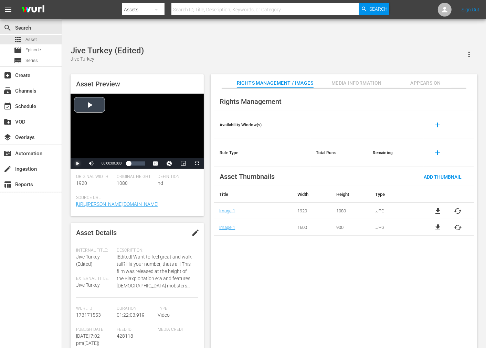
click at [77, 164] on span "Video Player" at bounding box center [77, 164] width 0 height 0
click at [102, 163] on div "Volume Level" at bounding box center [106, 163] width 14 height 1
click at [77, 164] on span "Video Player" at bounding box center [77, 164] width 0 height 0
click at [197, 164] on span "Video Player" at bounding box center [197, 164] width 0 height 0
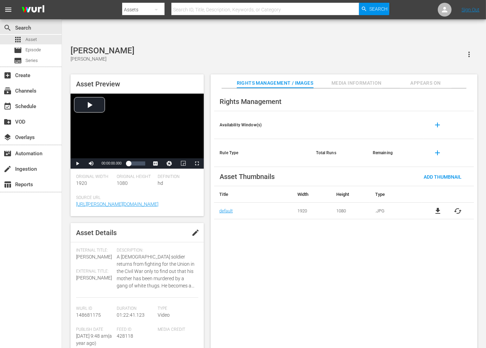
click at [207, 46] on div "Joshua Joshua" at bounding box center [274, 54] width 407 height 17
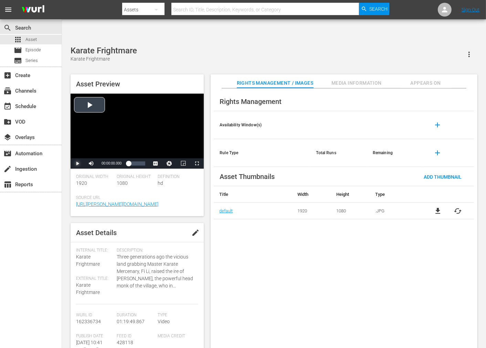
click at [77, 164] on span "Video Player" at bounding box center [77, 164] width 0 height 0
click at [91, 164] on span "Video Player" at bounding box center [91, 164] width 0 height 0
click at [77, 164] on span "Video Player" at bounding box center [77, 164] width 0 height 0
click at [197, 164] on span "Video Player" at bounding box center [197, 164] width 0 height 0
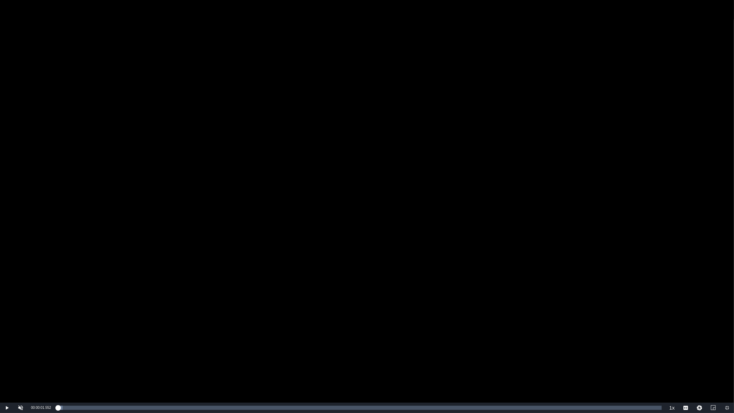
click at [486, 45] on div "Video Player" at bounding box center [367, 201] width 734 height 403
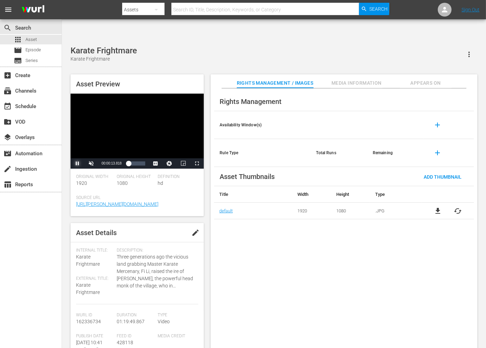
click at [77, 164] on span "Video Player" at bounding box center [77, 164] width 0 height 0
click at [176, 46] on div "Karate Frightmare Karate Frightmare Asset Preview Video Player is loading. Play…" at bounding box center [274, 201] width 414 height 310
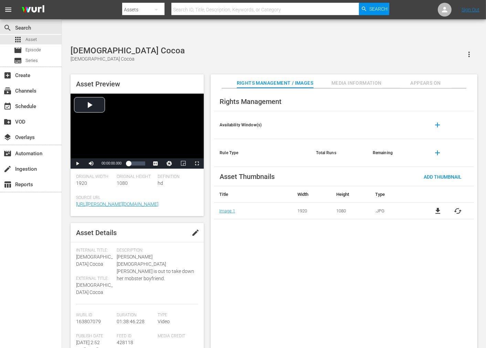
click at [361, 277] on div "Rights Management Availability Window(s) add Rule Type Total Runs Remaining add…" at bounding box center [344, 223] width 267 height 271
click at [180, 46] on div "[DEMOGRAPHIC_DATA] Cocoa [DEMOGRAPHIC_DATA] Cocoa Asset Preview Video Player is…" at bounding box center [274, 201] width 414 height 310
click at [214, 46] on div "Mean Johnny Barrows Mean Johnny Barrows" at bounding box center [274, 54] width 407 height 17
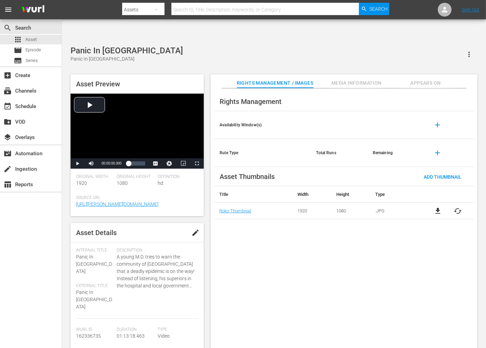
click at [244, 278] on div "Rights Management Availability Window(s) add Rule Type Total Runs Remaining add…" at bounding box center [344, 223] width 267 height 271
